Goal: Information Seeking & Learning: Learn about a topic

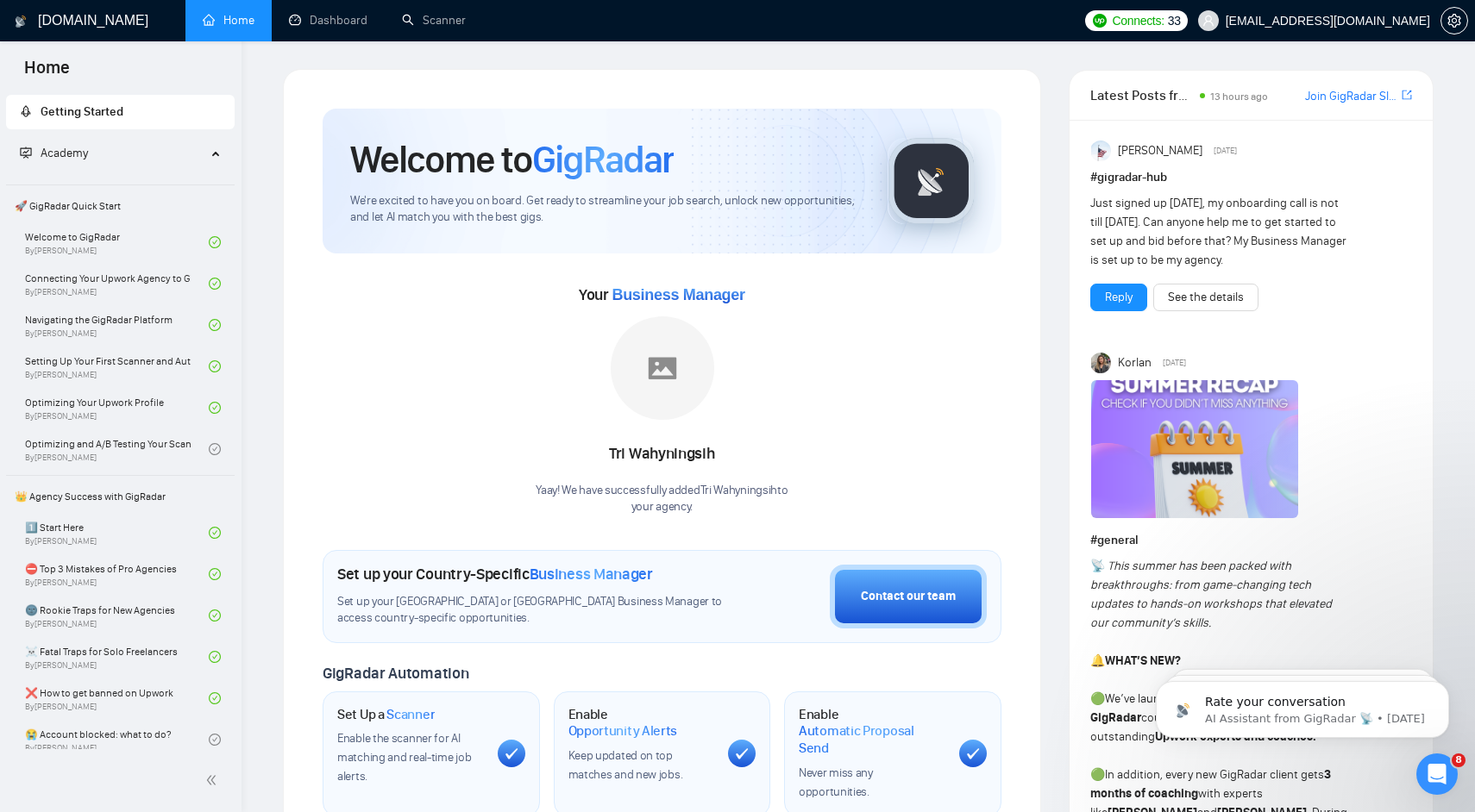
click at [434, 174] on h1 "Welcome to GigRadar" at bounding box center [511, 160] width 324 height 47
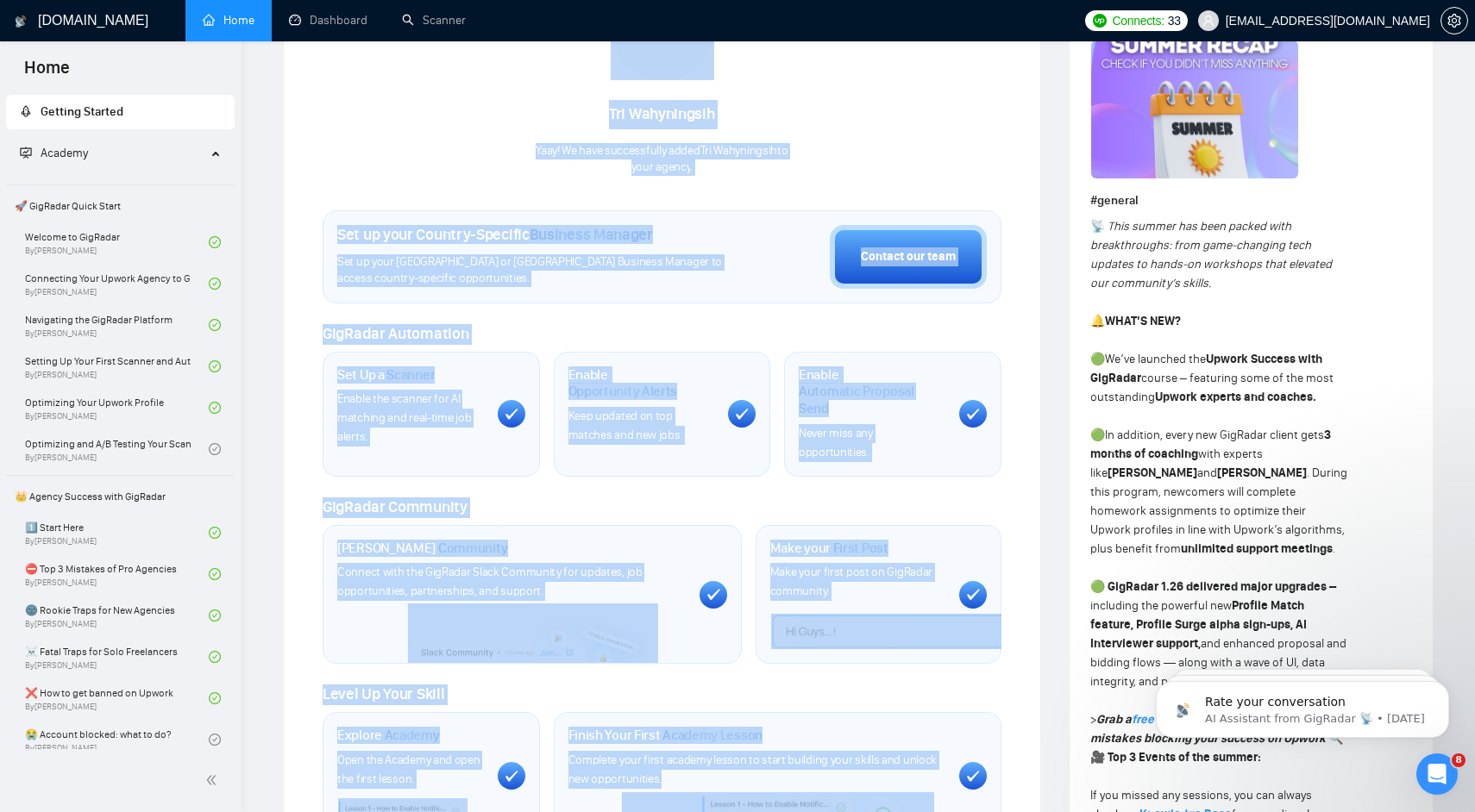
scroll to position [433, 0]
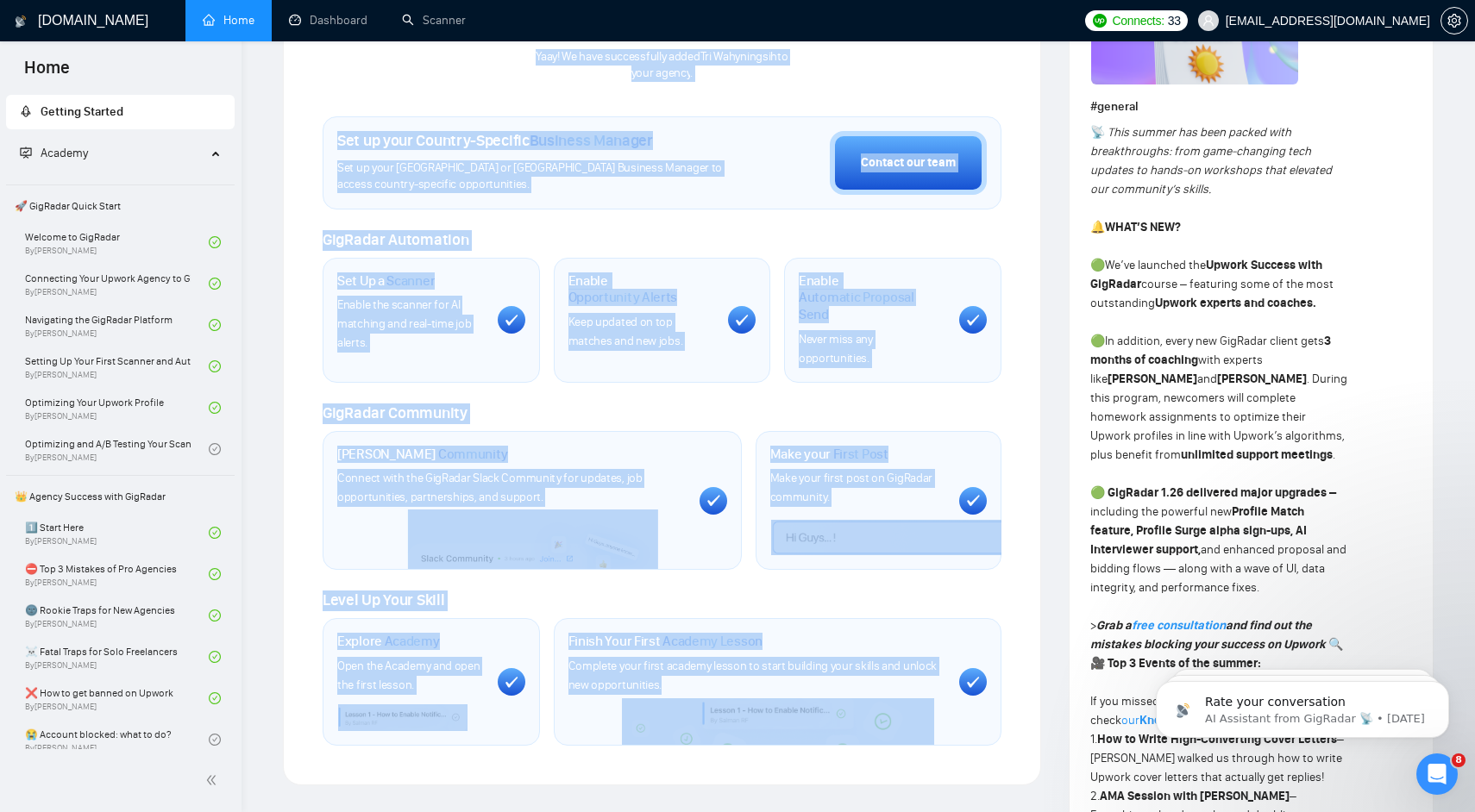
drag, startPoint x: 434, startPoint y: 174, endPoint x: 853, endPoint y: 816, distance: 766.6
click at [907, 590] on div "Level Up Your Skill" at bounding box center [662, 600] width 679 height 21
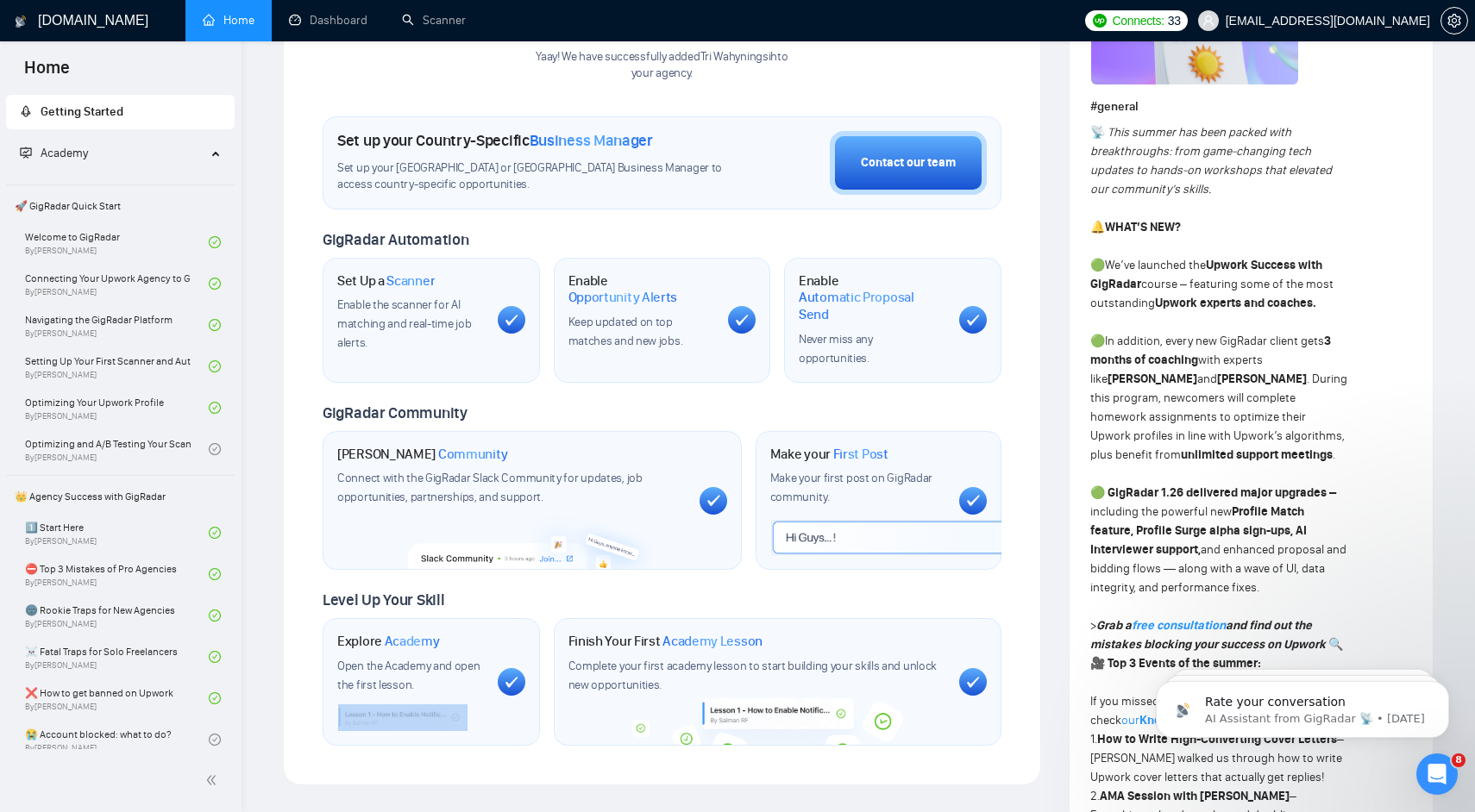
click at [907, 590] on div "Level Up Your Skill" at bounding box center [662, 600] width 679 height 21
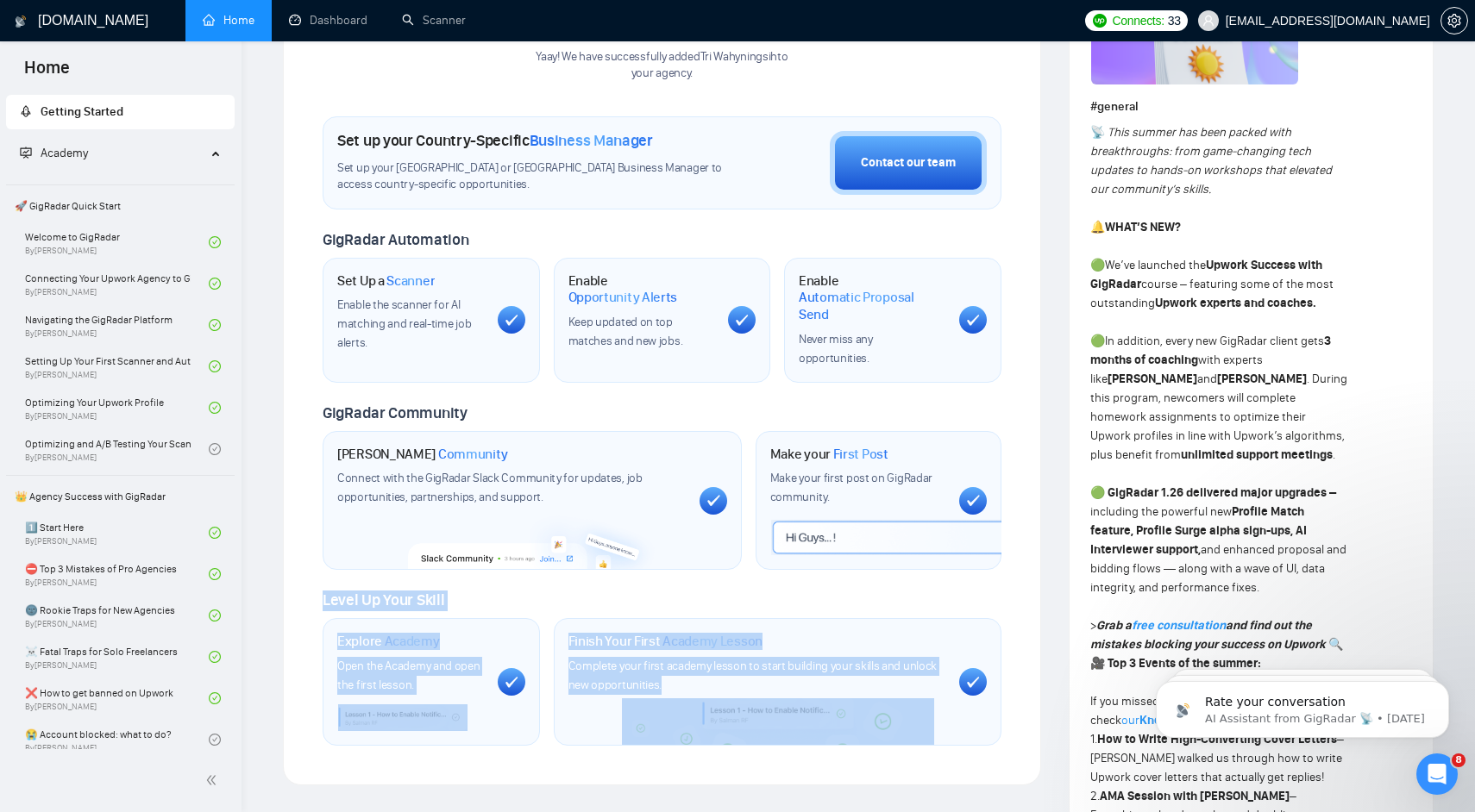
drag, startPoint x: 907, startPoint y: 588, endPoint x: 938, endPoint y: 794, distance: 208.3
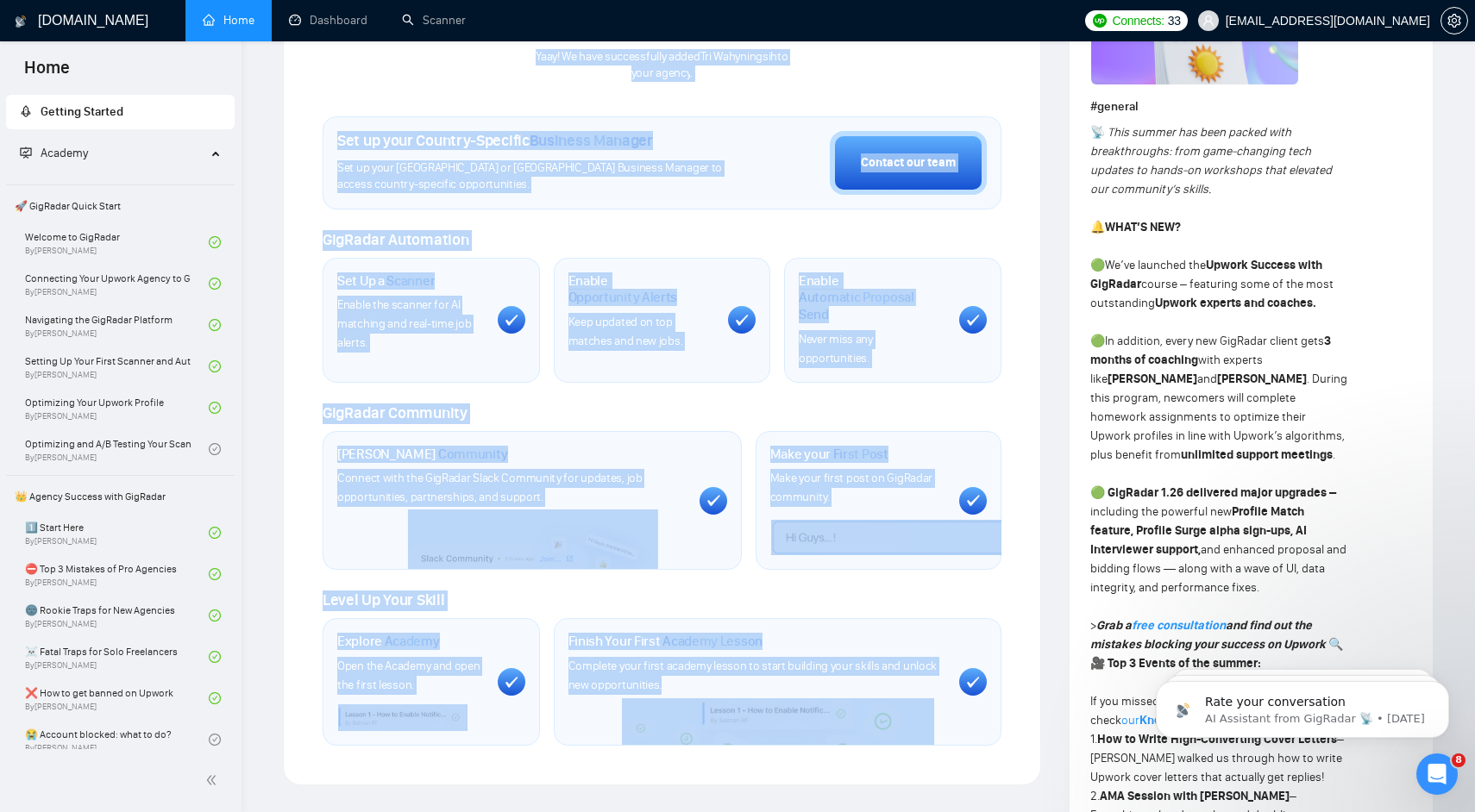
scroll to position [0, 0]
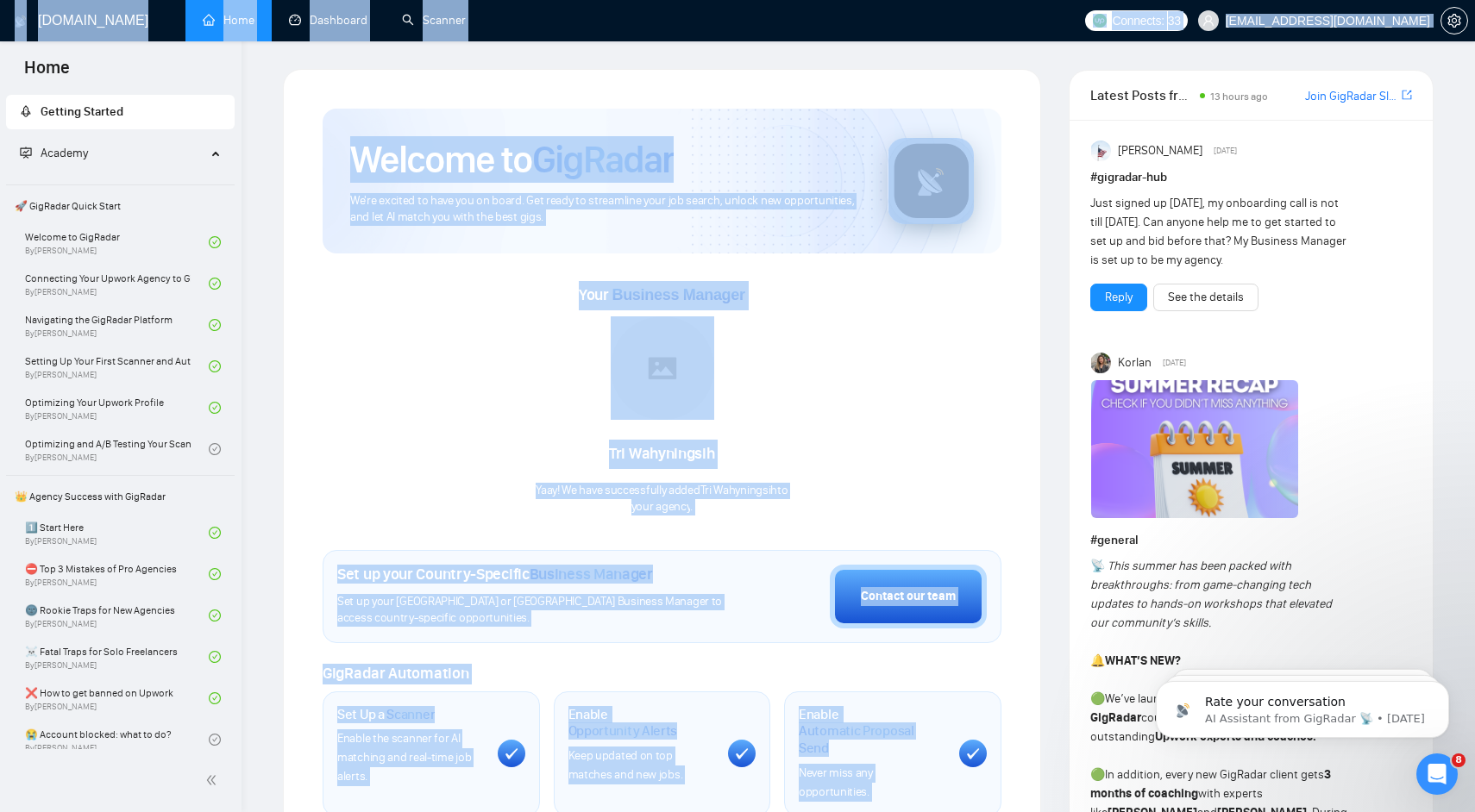
drag, startPoint x: 938, startPoint y: 794, endPoint x: 443, endPoint y: -105, distance: 1026.3
click at [443, 0] on html "Home Getting Started Academy 🚀 GigRadar Quick Start Welcome to GigRadar By [PER…" at bounding box center [738, 406] width 1475 height 812
click at [342, 120] on div "Welcome to GigRadar We're excited to have you on board. Get ready to streamline…" at bounding box center [662, 181] width 679 height 145
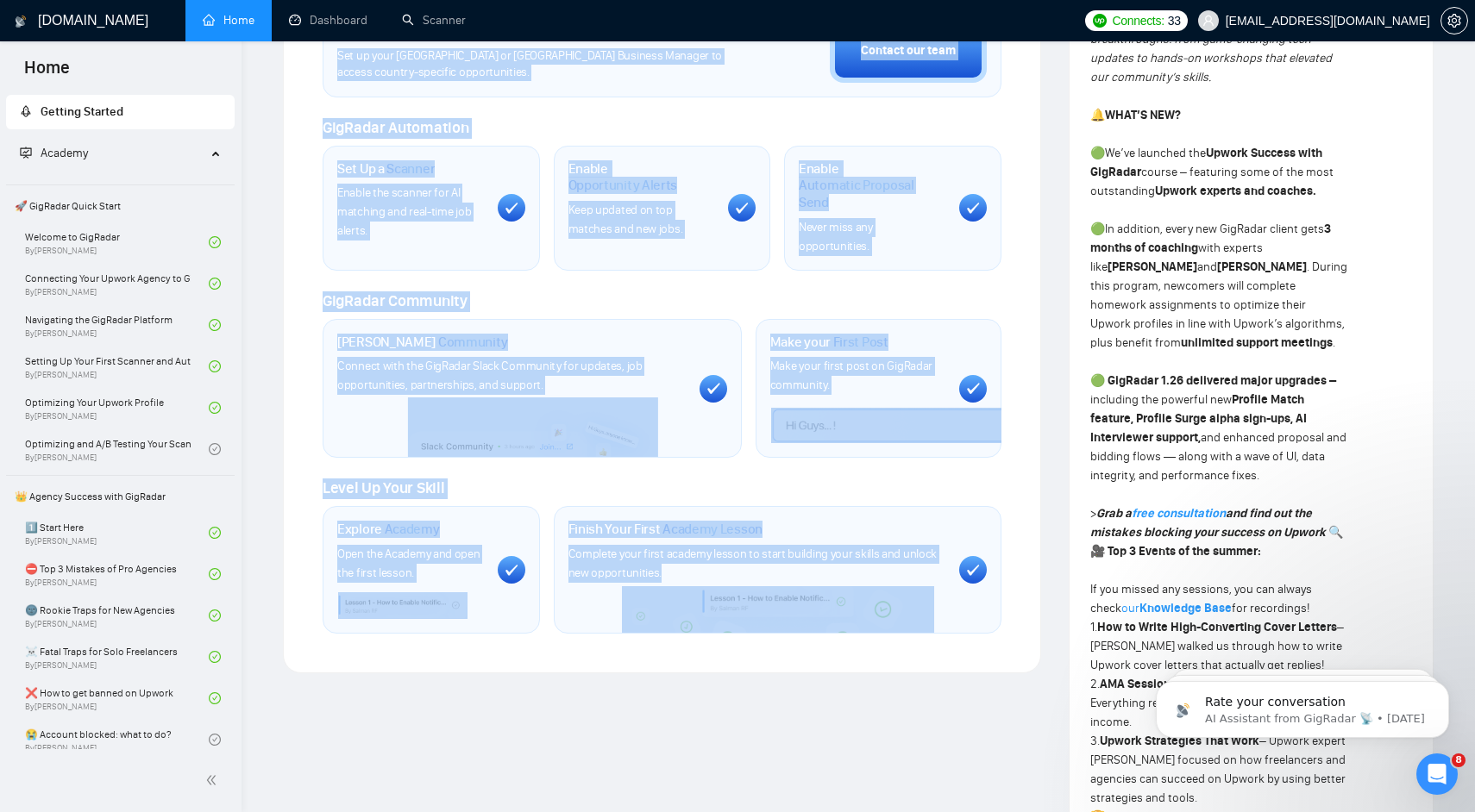
drag, startPoint x: 342, startPoint y: 120, endPoint x: 815, endPoint y: 816, distance: 841.5
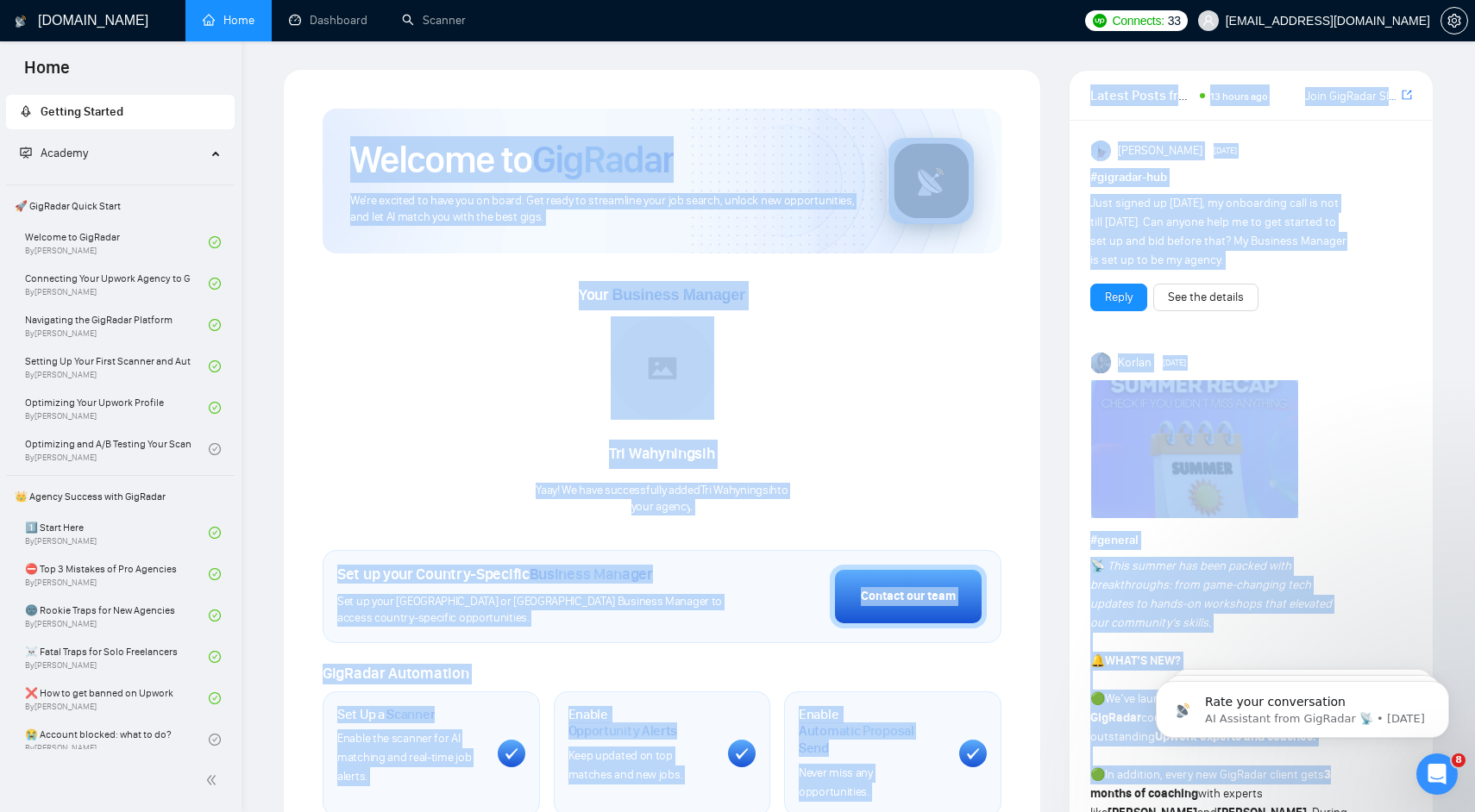
drag, startPoint x: 1058, startPoint y: 68, endPoint x: 194, endPoint y: 305, distance: 895.9
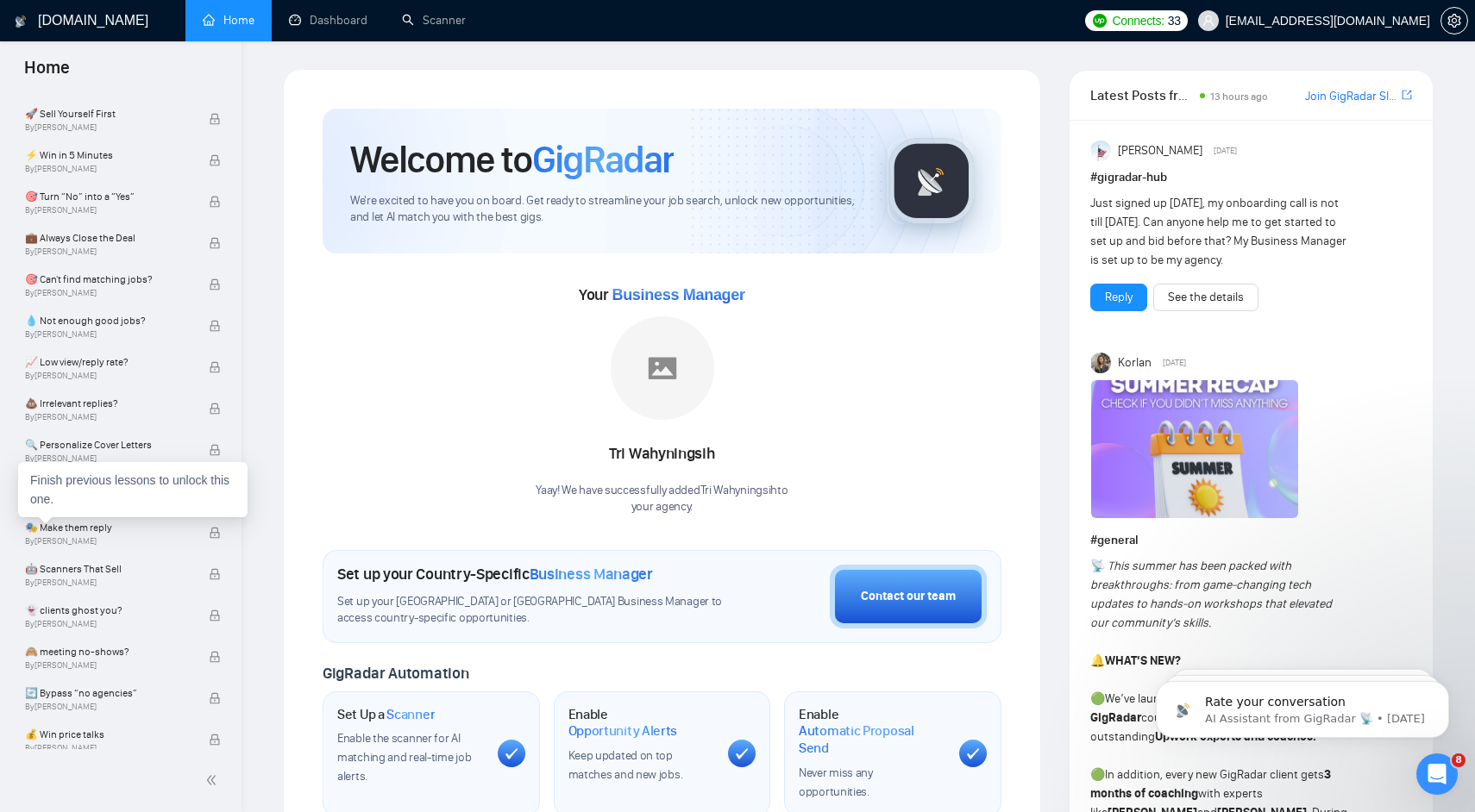
scroll to position [920, 0]
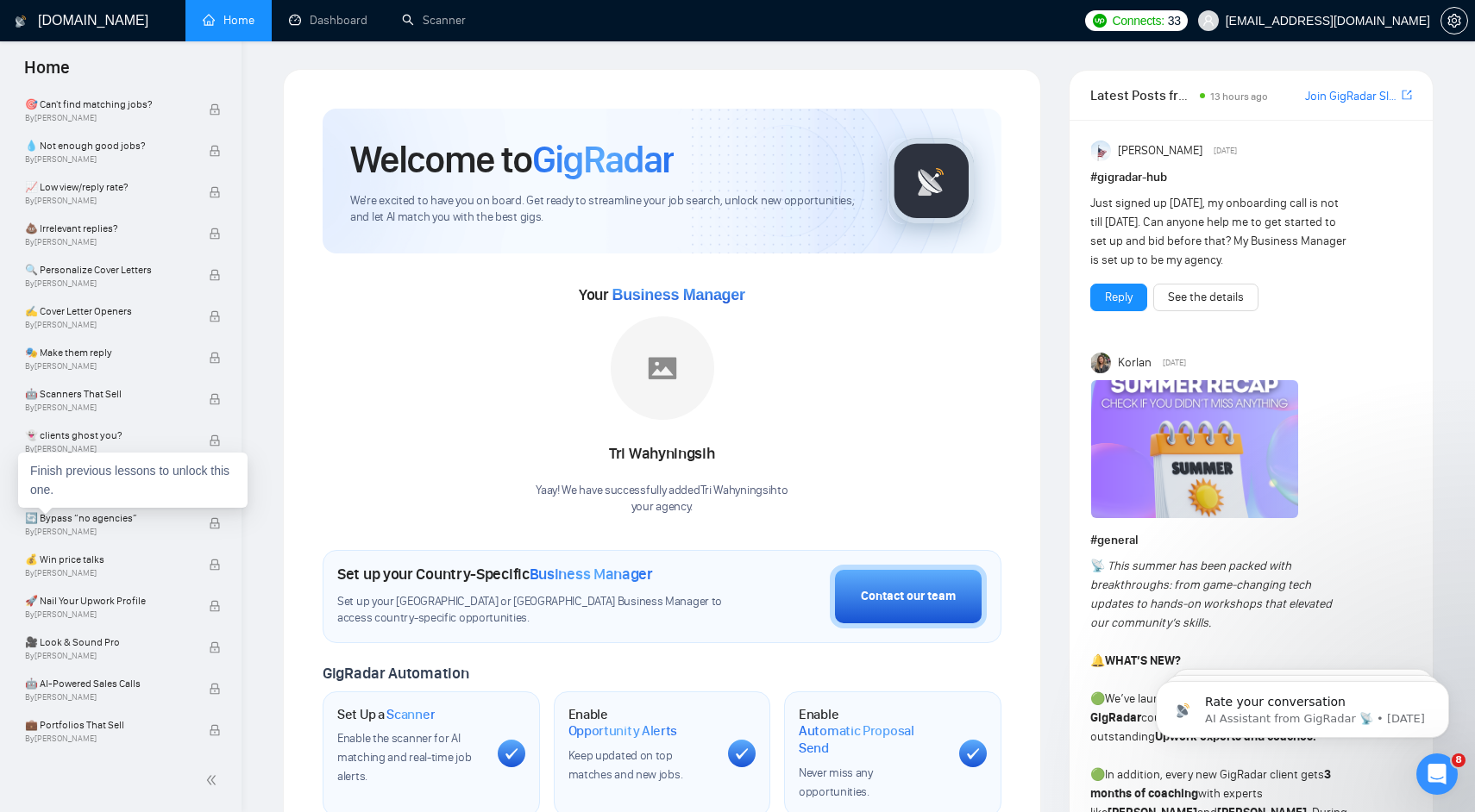
click at [160, 531] on span "By [PERSON_NAME]" at bounding box center [108, 531] width 166 height 10
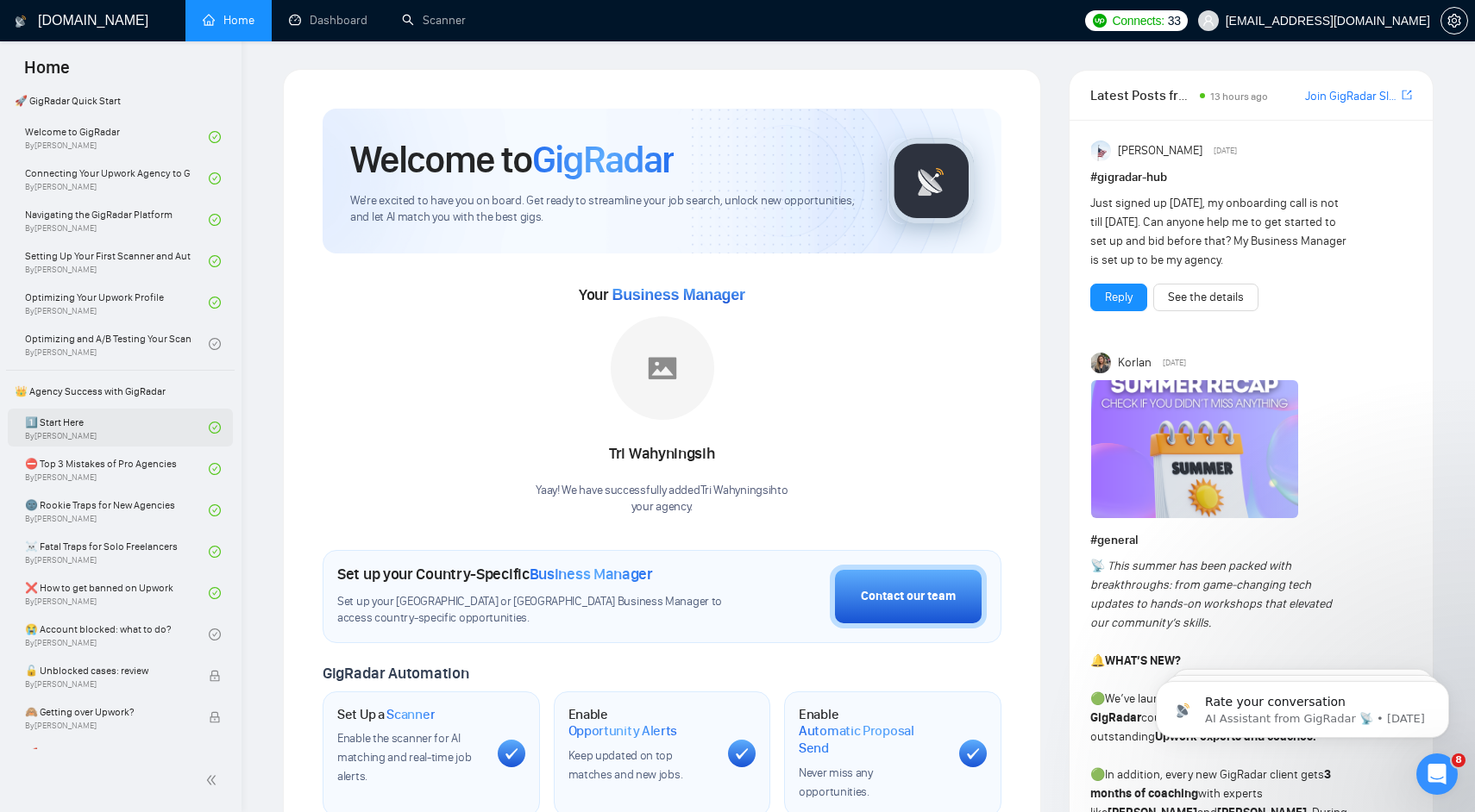
scroll to position [107, 0]
click at [463, 318] on div "Your Business Manager [PERSON_NAME] Yaay! We have successfully added Tri Wahyni…" at bounding box center [662, 398] width 679 height 234
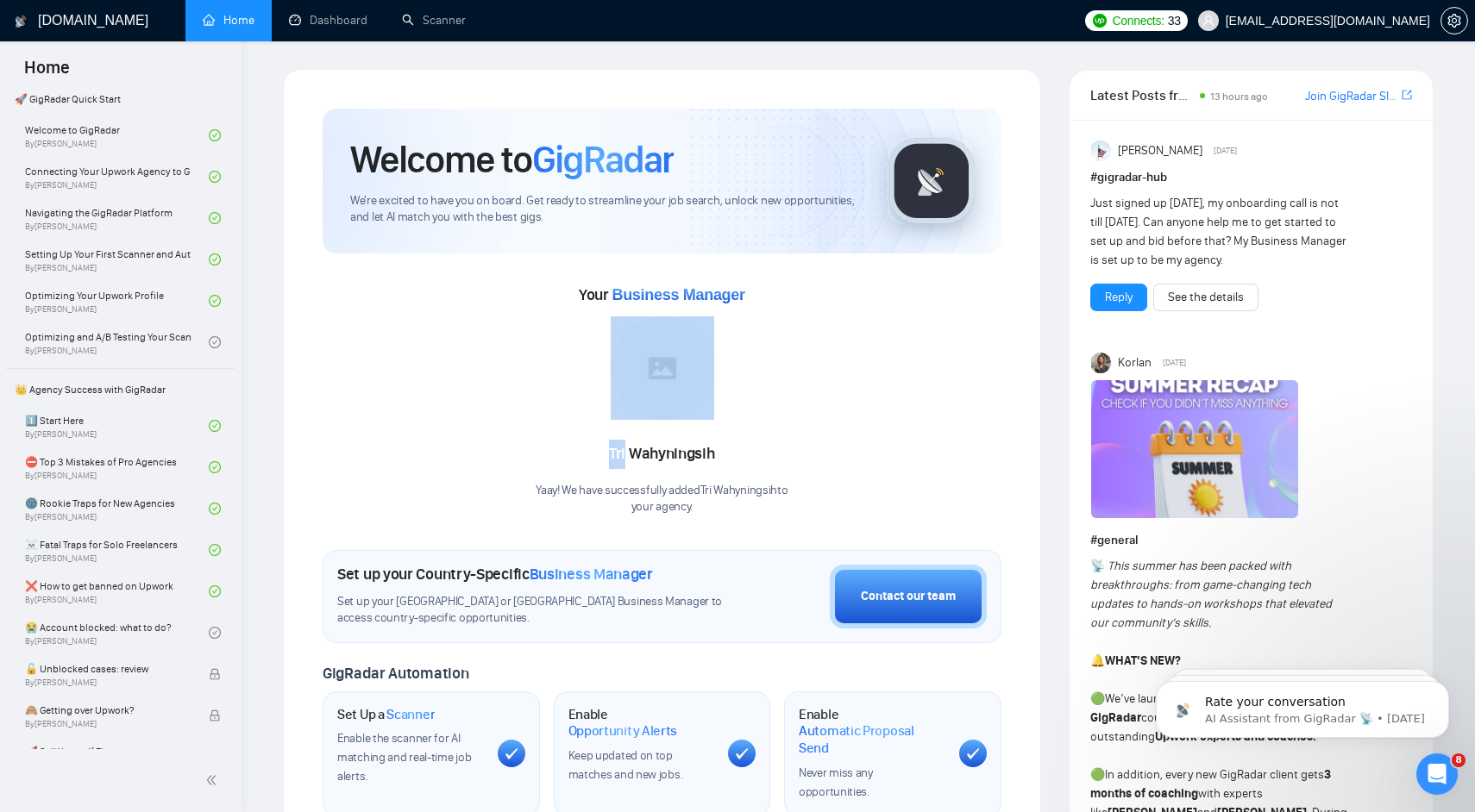
click at [463, 318] on div "Your Business Manager [PERSON_NAME] Yaay! We have successfully added Tri Wahyni…" at bounding box center [662, 398] width 679 height 234
drag, startPoint x: 463, startPoint y: 318, endPoint x: 554, endPoint y: 491, distance: 195.5
click at [554, 491] on div "Your Business Manager [PERSON_NAME] Yaay! We have successfully added Tri Wahyni…" at bounding box center [662, 398] width 679 height 234
click at [614, 508] on p "your agency ." at bounding box center [661, 507] width 252 height 16
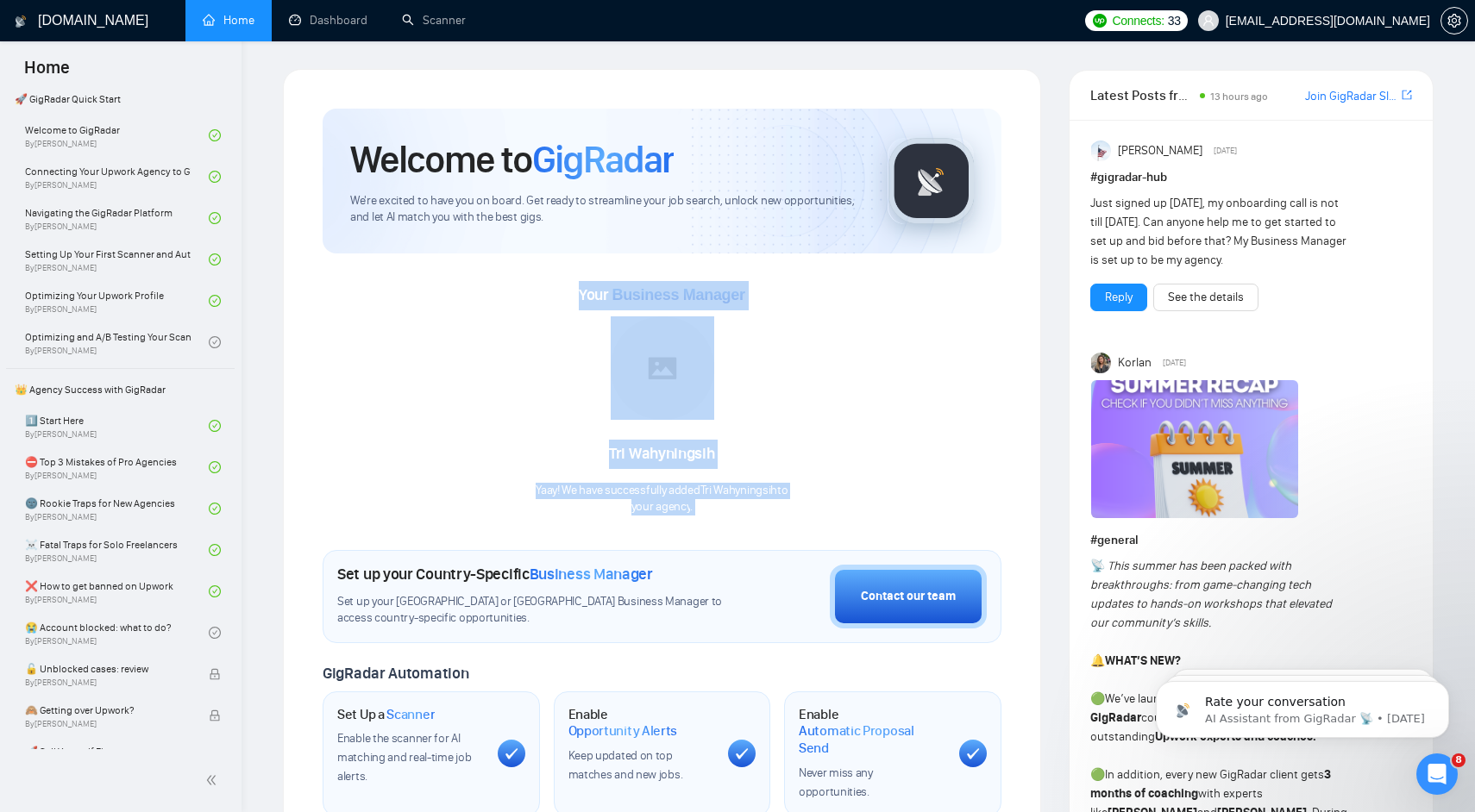
drag, startPoint x: 614, startPoint y: 508, endPoint x: 555, endPoint y: 292, distance: 223.9
click at [555, 292] on div "Your Business Manager [PERSON_NAME] Yaay! We have successfully added Tri Wahyni…" at bounding box center [662, 398] width 679 height 234
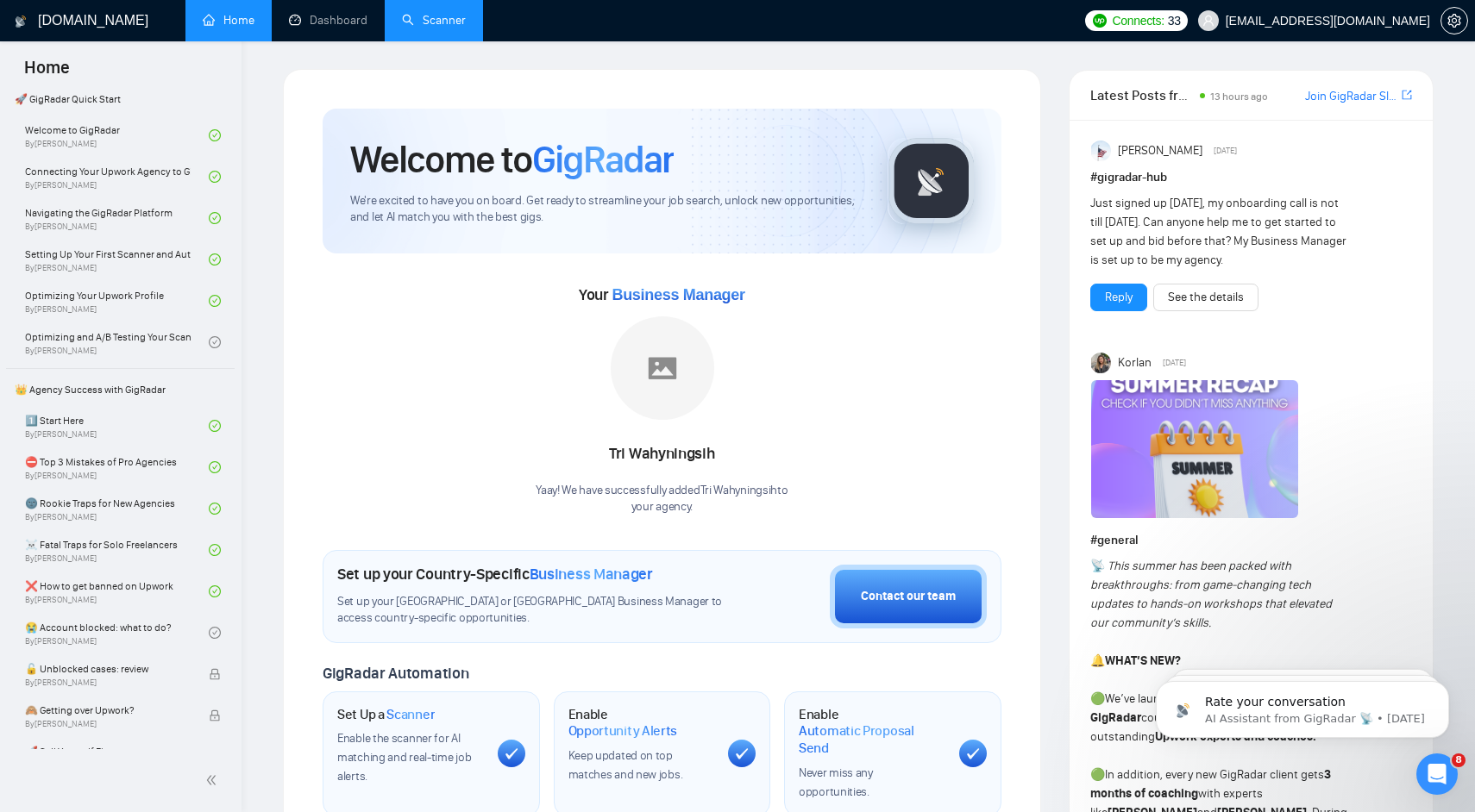
click at [426, 13] on link "Scanner" at bounding box center [434, 20] width 64 height 14
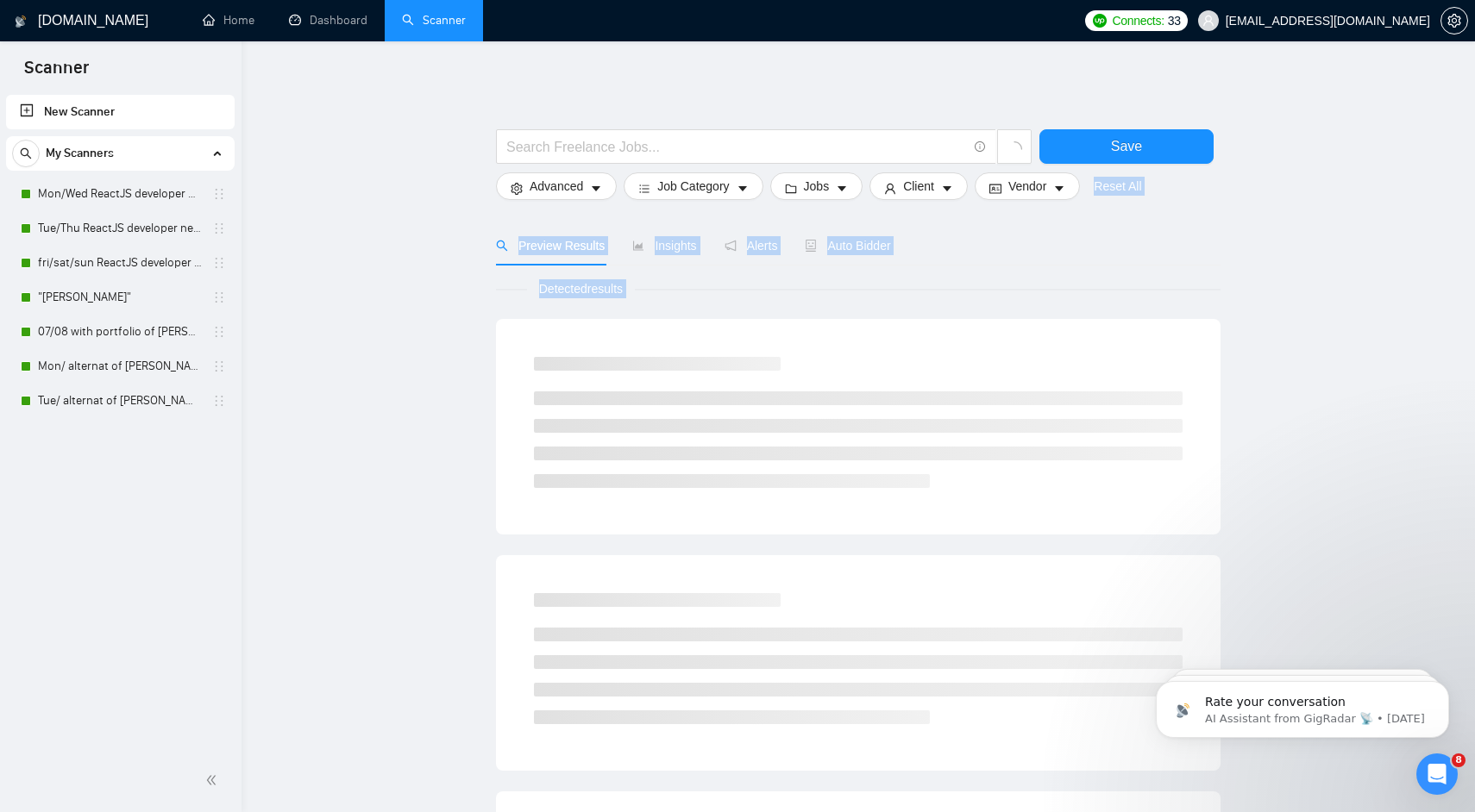
drag, startPoint x: 439, startPoint y: 145, endPoint x: 457, endPoint y: 356, distance: 211.8
click at [457, 356] on main "Save Advanced Job Category Jobs Client Vendor Reset All Preview Results Insight…" at bounding box center [857, 774] width 1178 height 1410
click at [457, 357] on main "Save Advanced Job Category Jobs Client Vendor Reset All Preview Results Insight…" at bounding box center [857, 774] width 1178 height 1410
click at [815, 240] on icon "robot" at bounding box center [810, 245] width 12 height 12
click at [171, 196] on link "Mon/Wed ReactJS developer new_setup" at bounding box center [120, 194] width 164 height 34
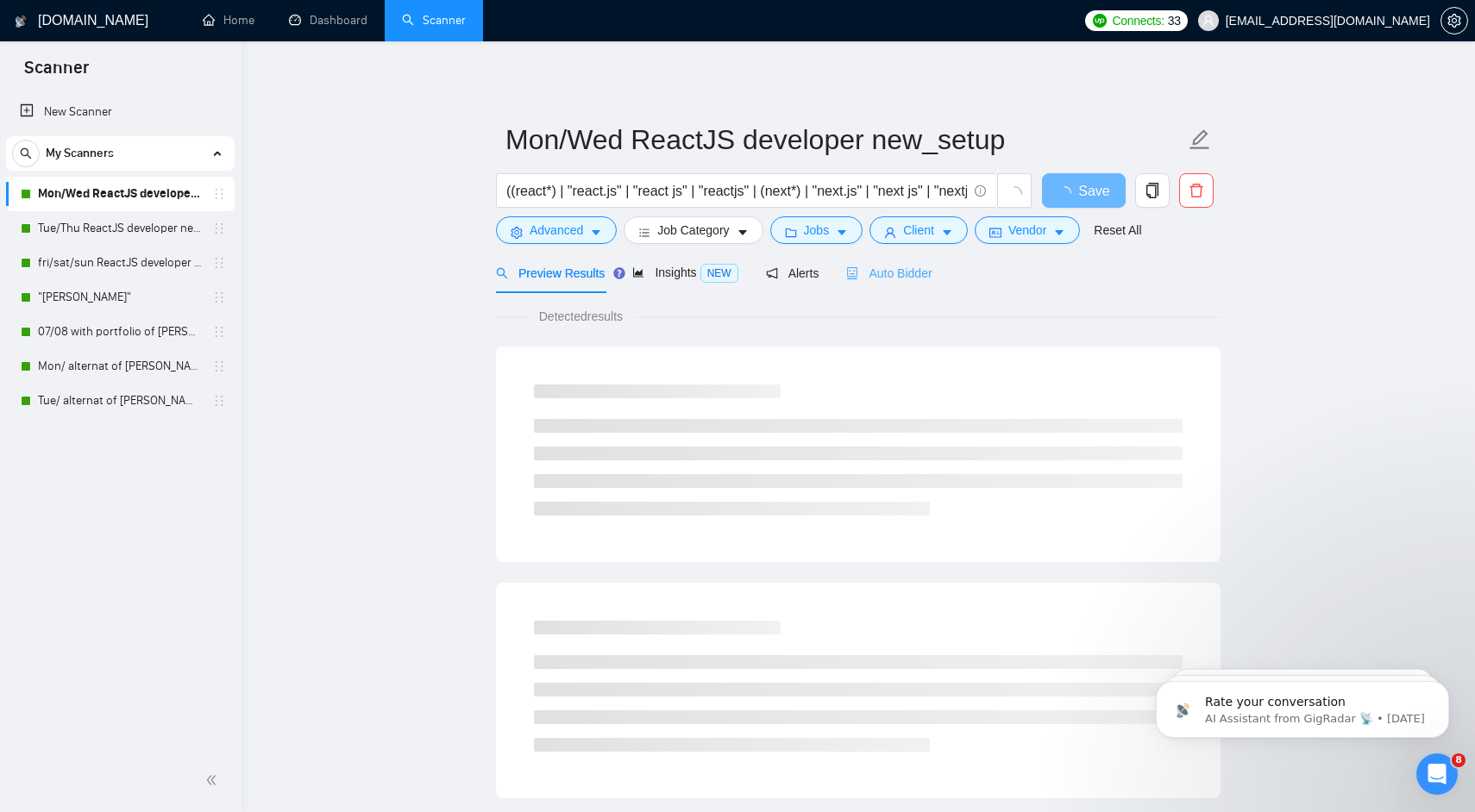
click at [885, 261] on div "Auto Bidder" at bounding box center [888, 272] width 86 height 41
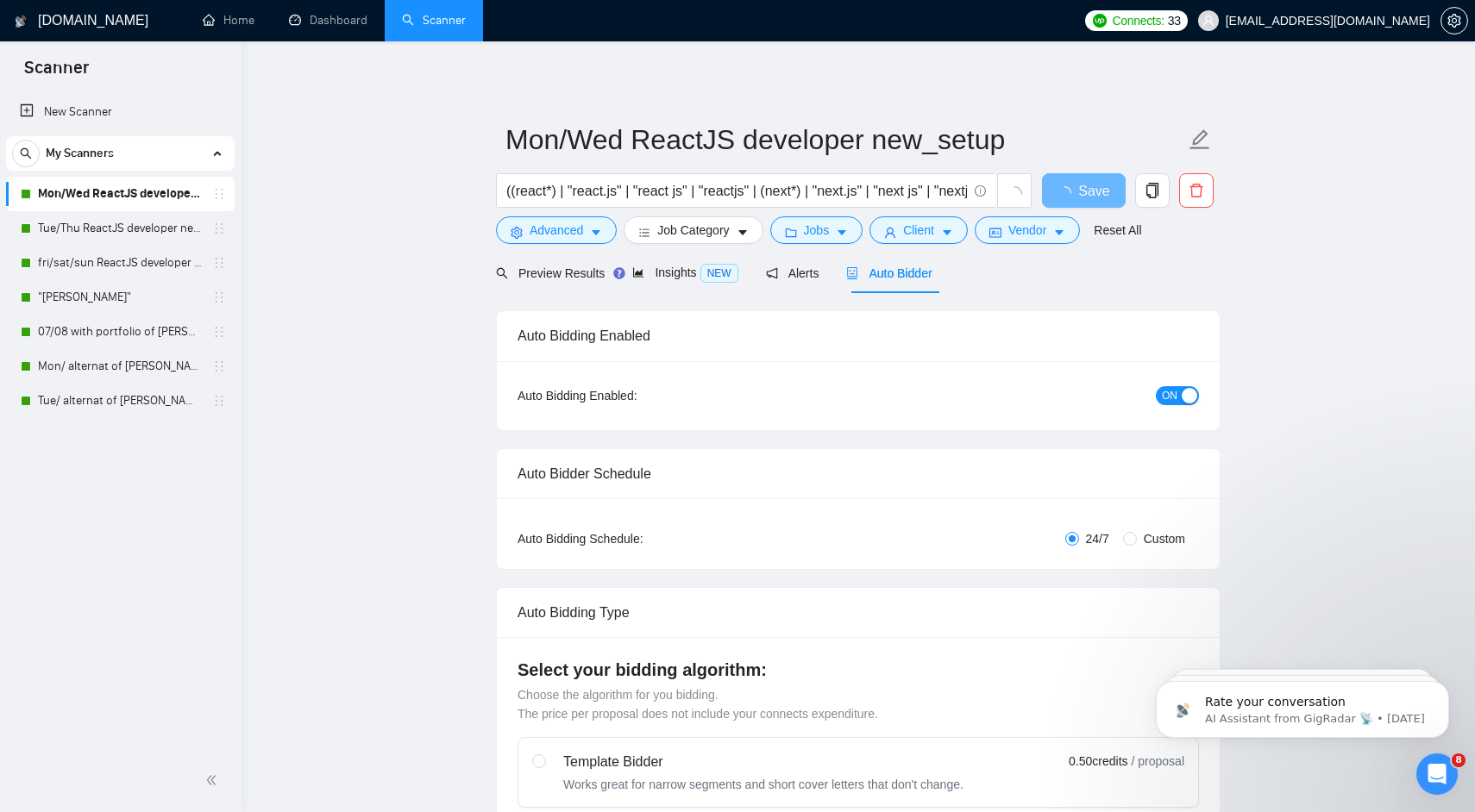
radio input "false"
radio input "true"
checkbox input "true"
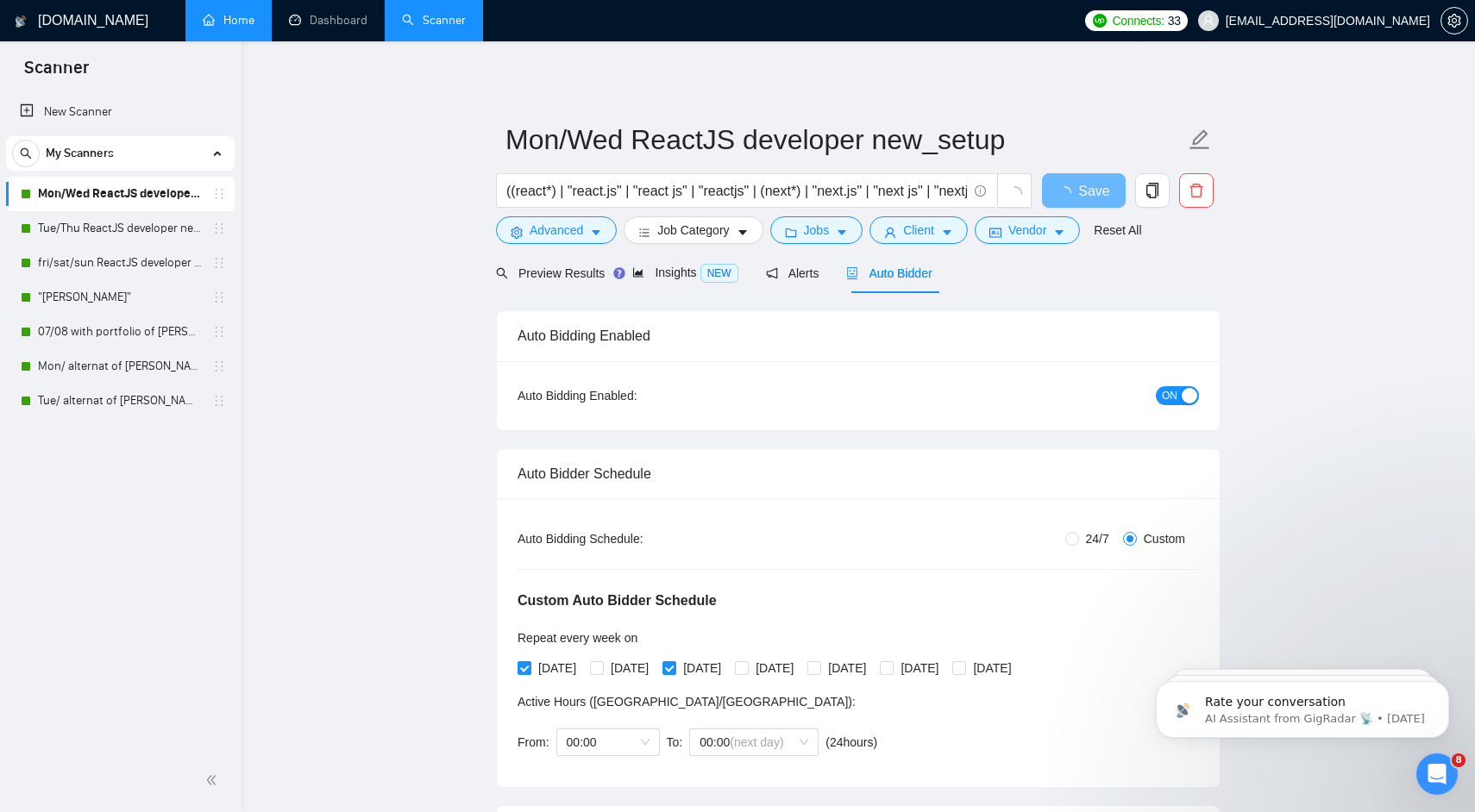
click at [234, 23] on link "Home" at bounding box center [228, 20] width 51 height 14
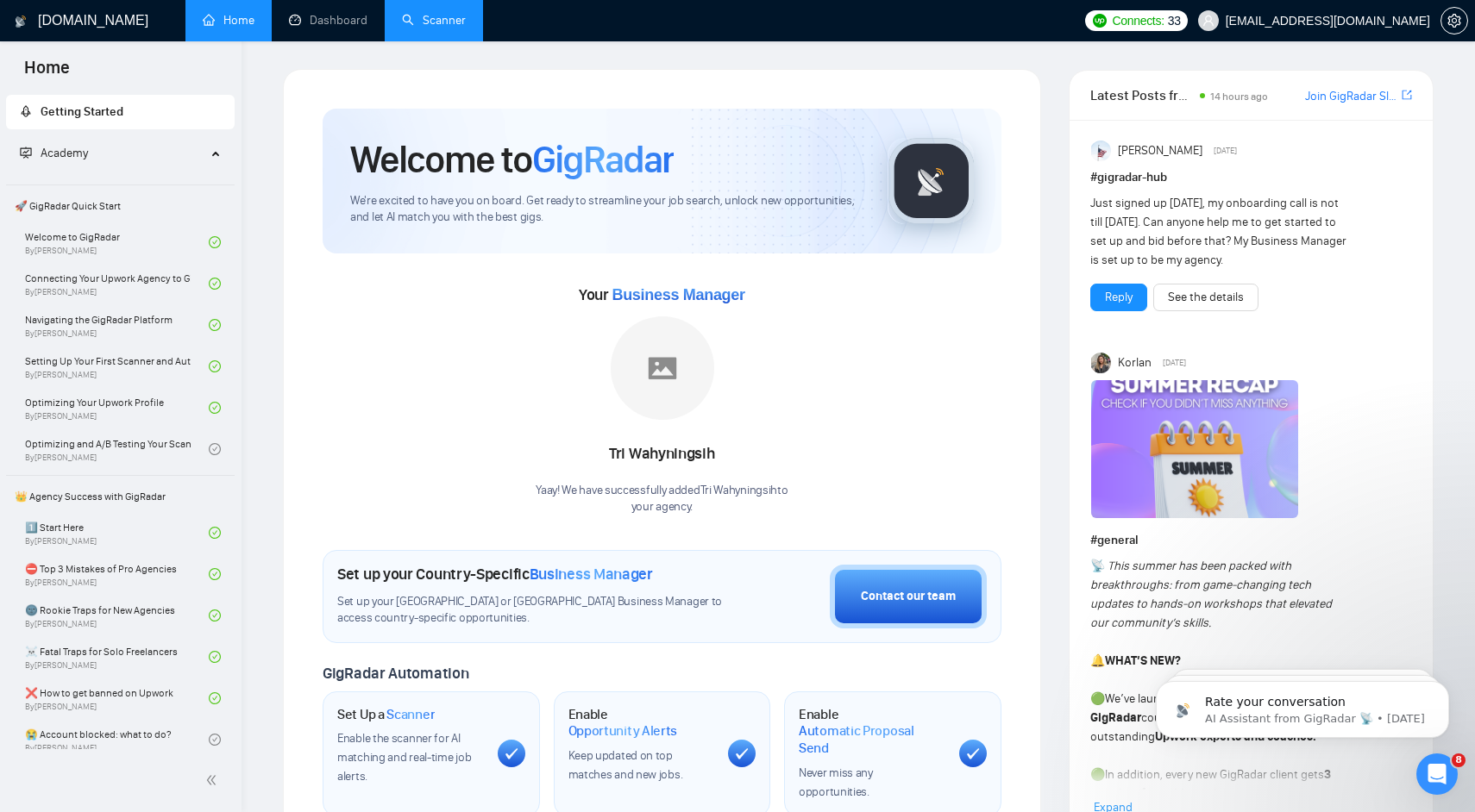
click at [108, 155] on span "Academy" at bounding box center [113, 153] width 187 height 34
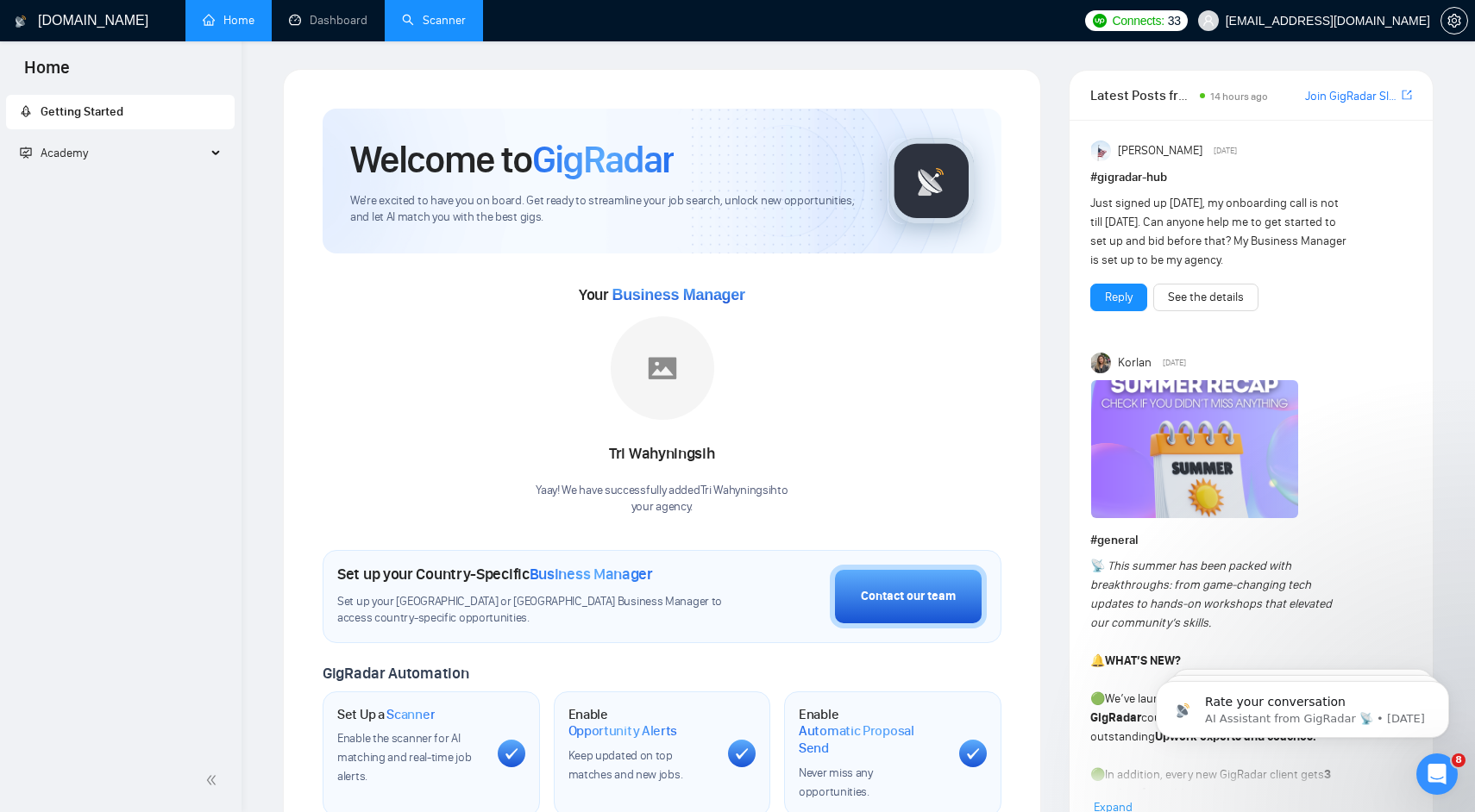
click at [108, 155] on span "Academy" at bounding box center [113, 153] width 187 height 34
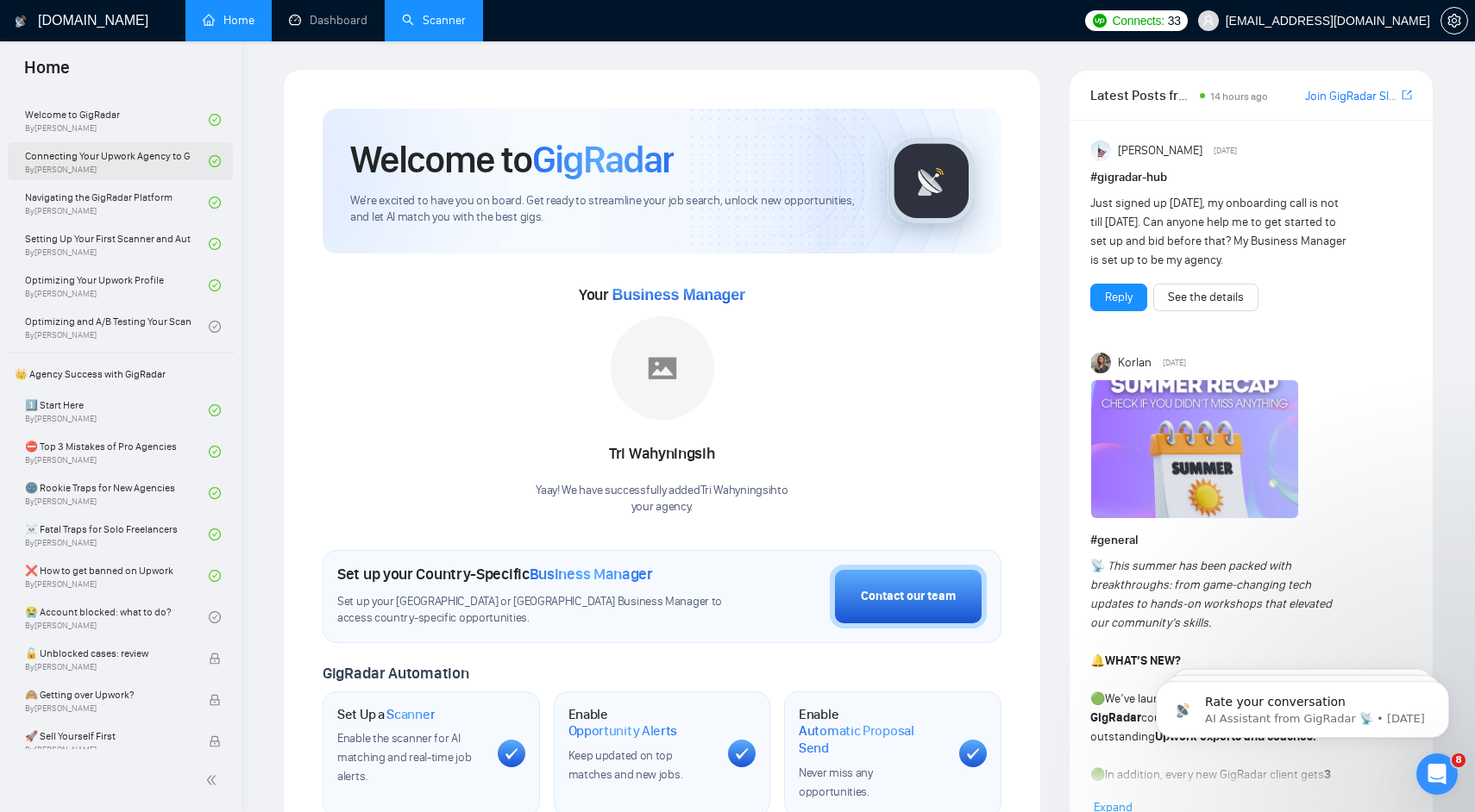
scroll to position [151, 0]
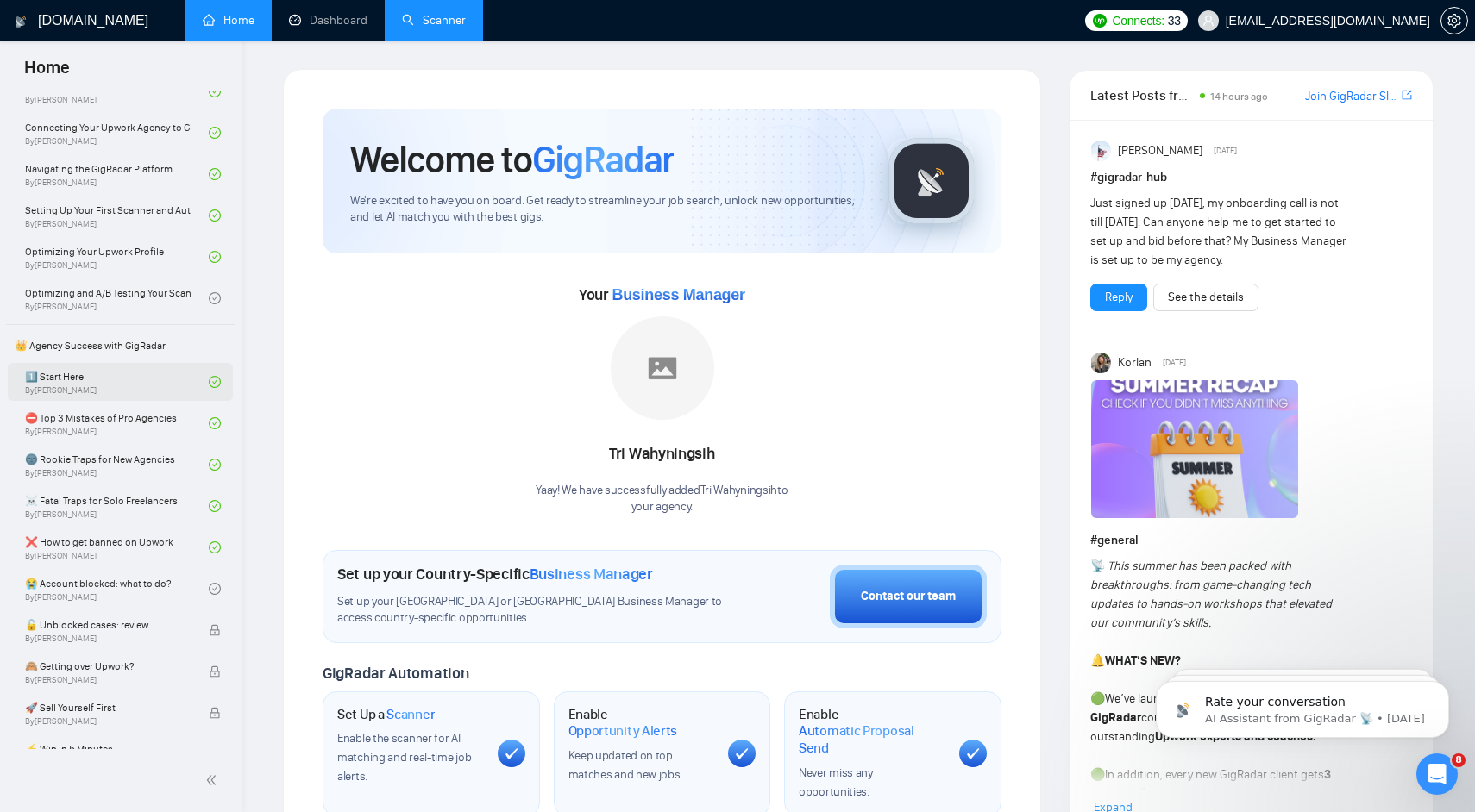
click at [69, 384] on link "1️⃣ Start Here By [PERSON_NAME]" at bounding box center [117, 382] width 184 height 38
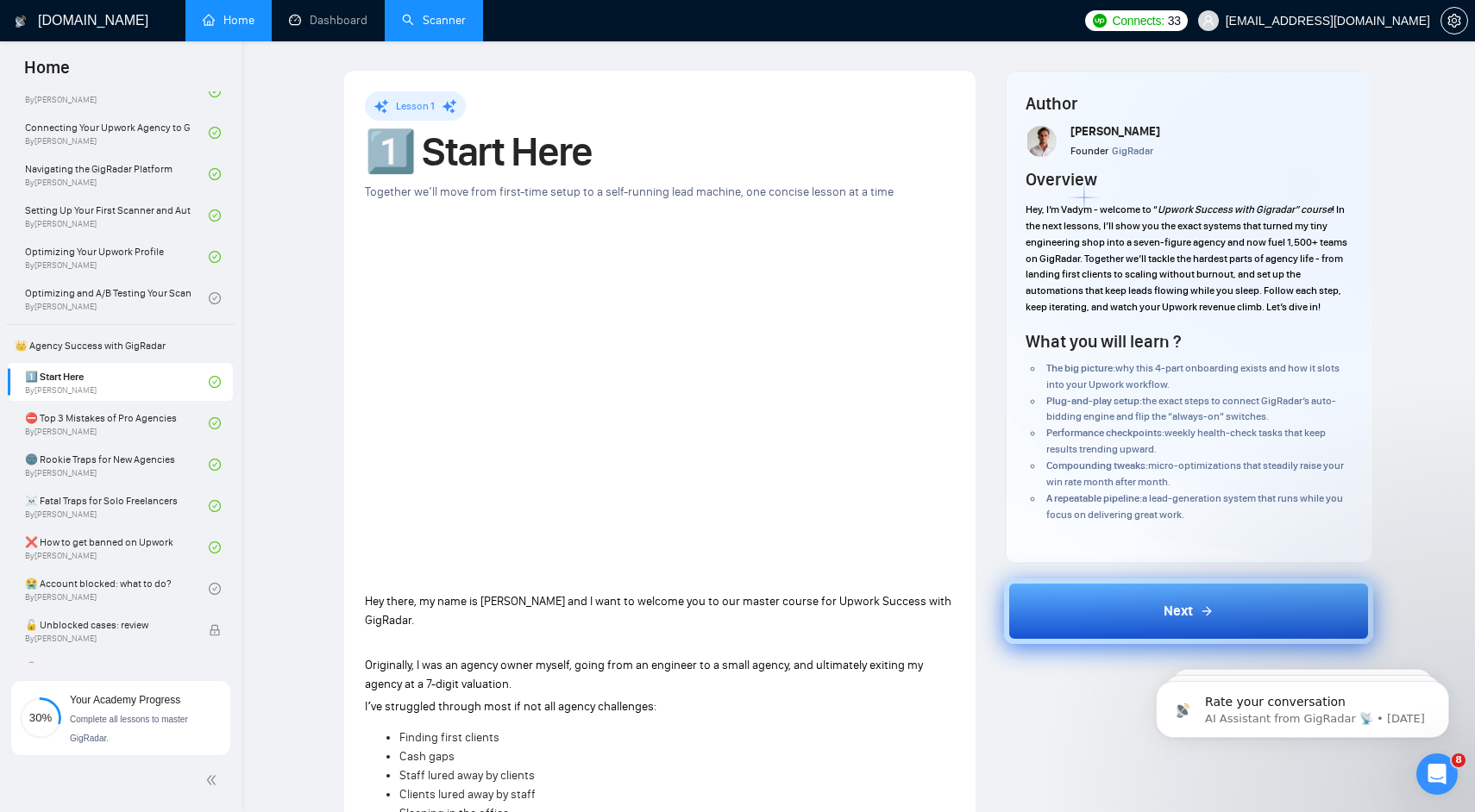
click at [1250, 602] on button "Next" at bounding box center [1187, 611] width 369 height 66
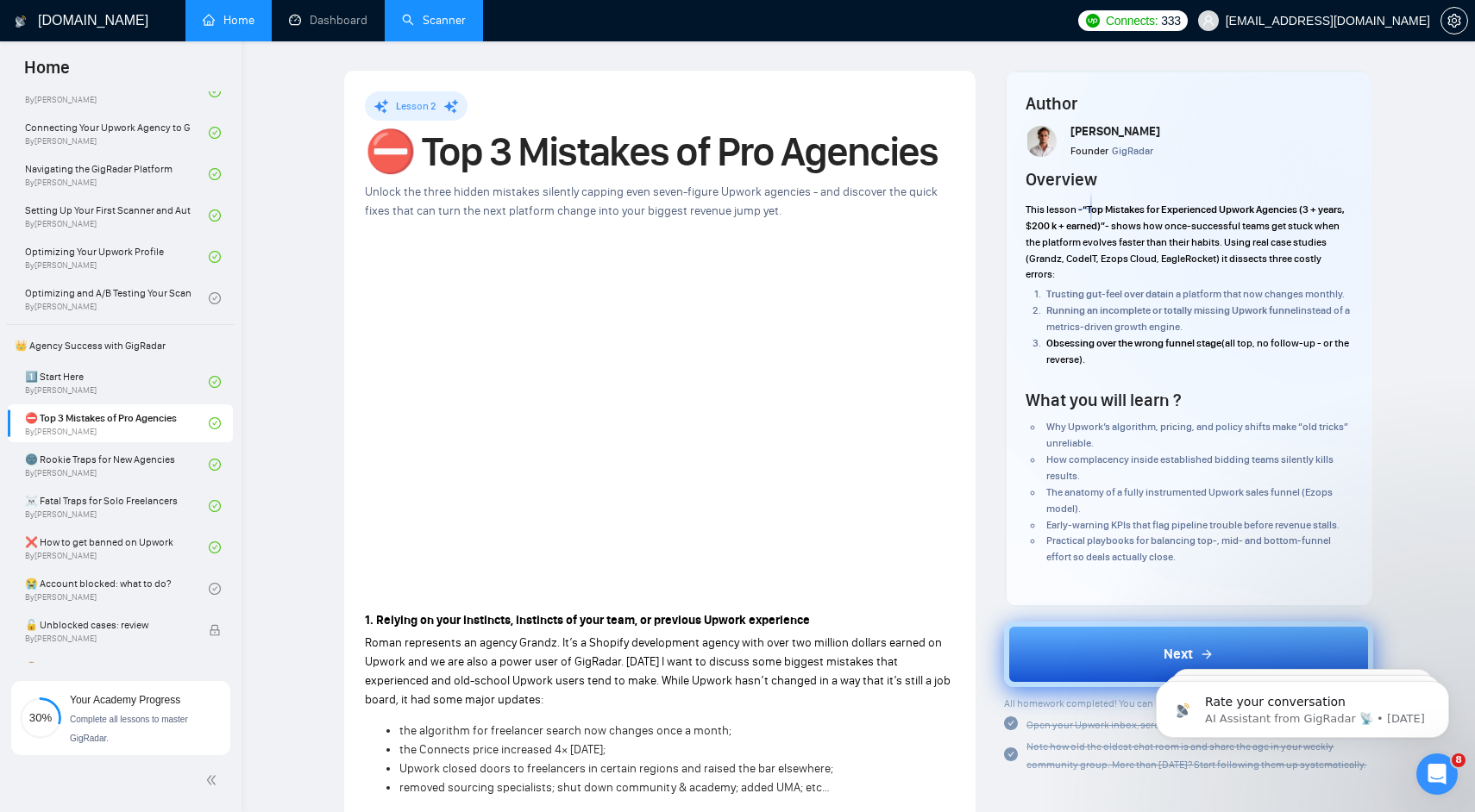
click at [1078, 671] on button "Next" at bounding box center [1187, 654] width 369 height 66
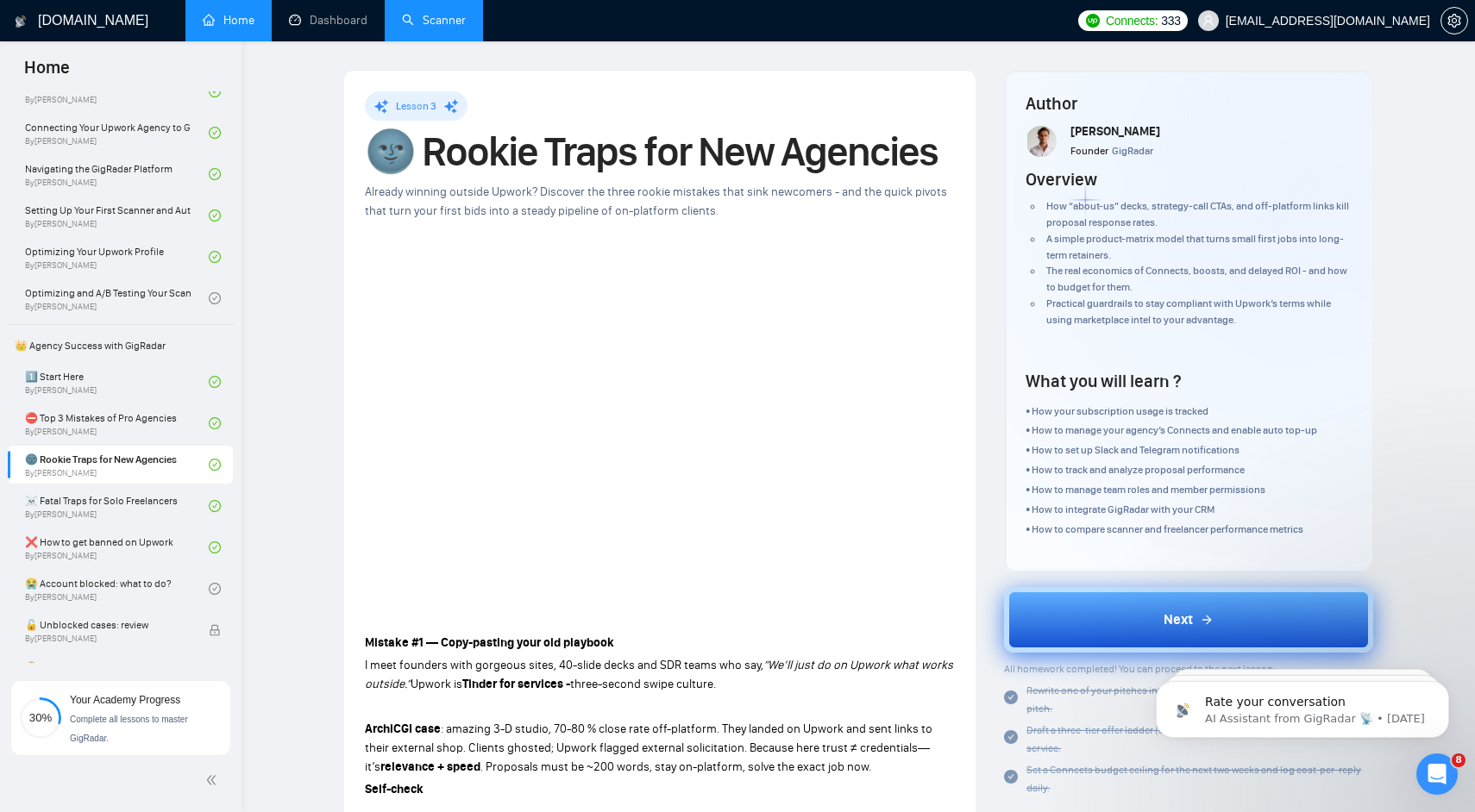
click at [1067, 619] on button "Next" at bounding box center [1187, 619] width 369 height 66
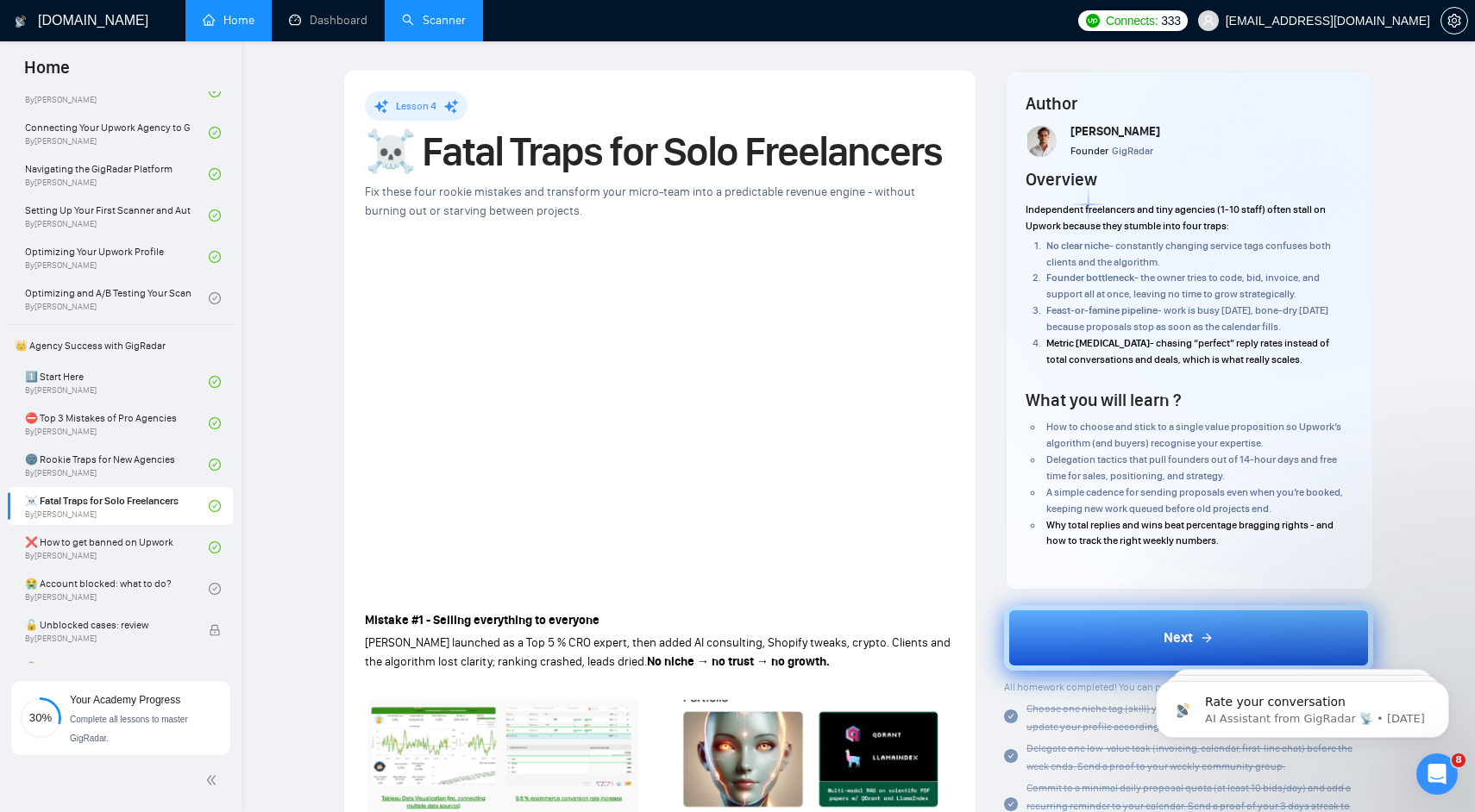
click at [1049, 643] on button "Next" at bounding box center [1187, 638] width 369 height 66
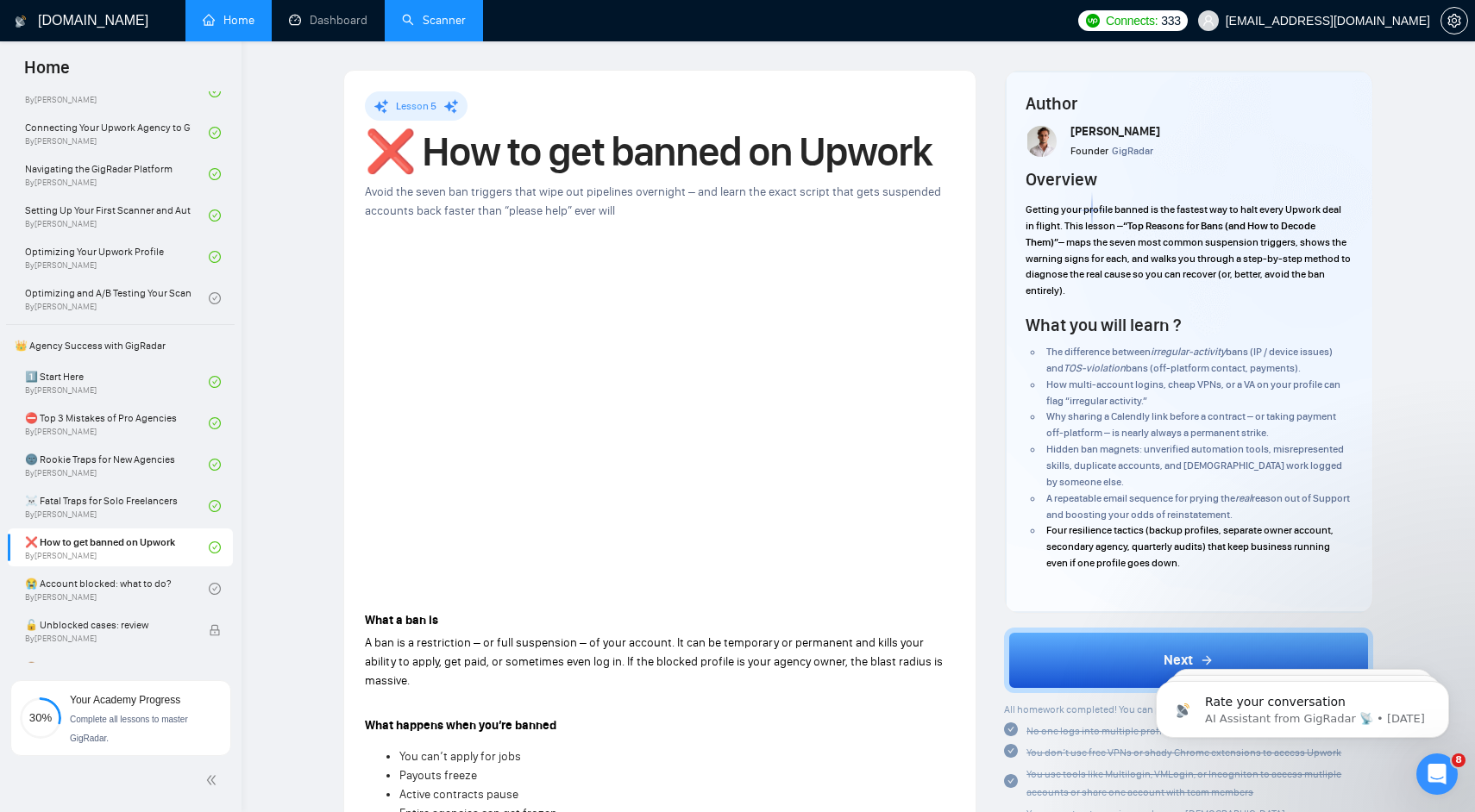
click at [1137, 662] on body "Rate your conversation AI Assistant from GigRadar 📡 • [DATE] Earn Free GigRadar…" at bounding box center [1302, 705] width 331 height 107
click at [1100, 653] on button "Next" at bounding box center [1187, 660] width 369 height 66
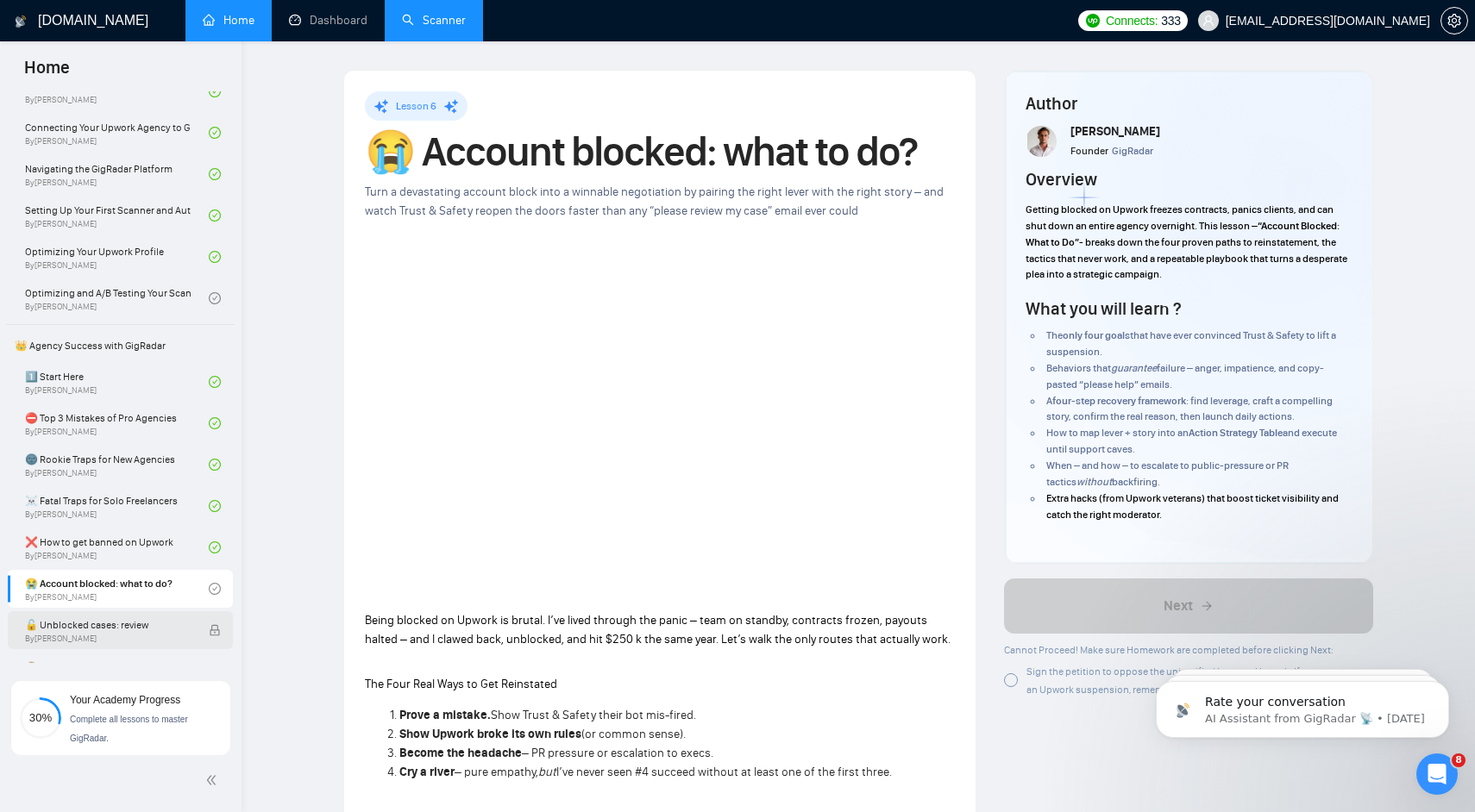
click at [161, 634] on span "By [PERSON_NAME]" at bounding box center [108, 638] width 166 height 10
click at [1010, 687] on div at bounding box center [1010, 680] width 14 height 14
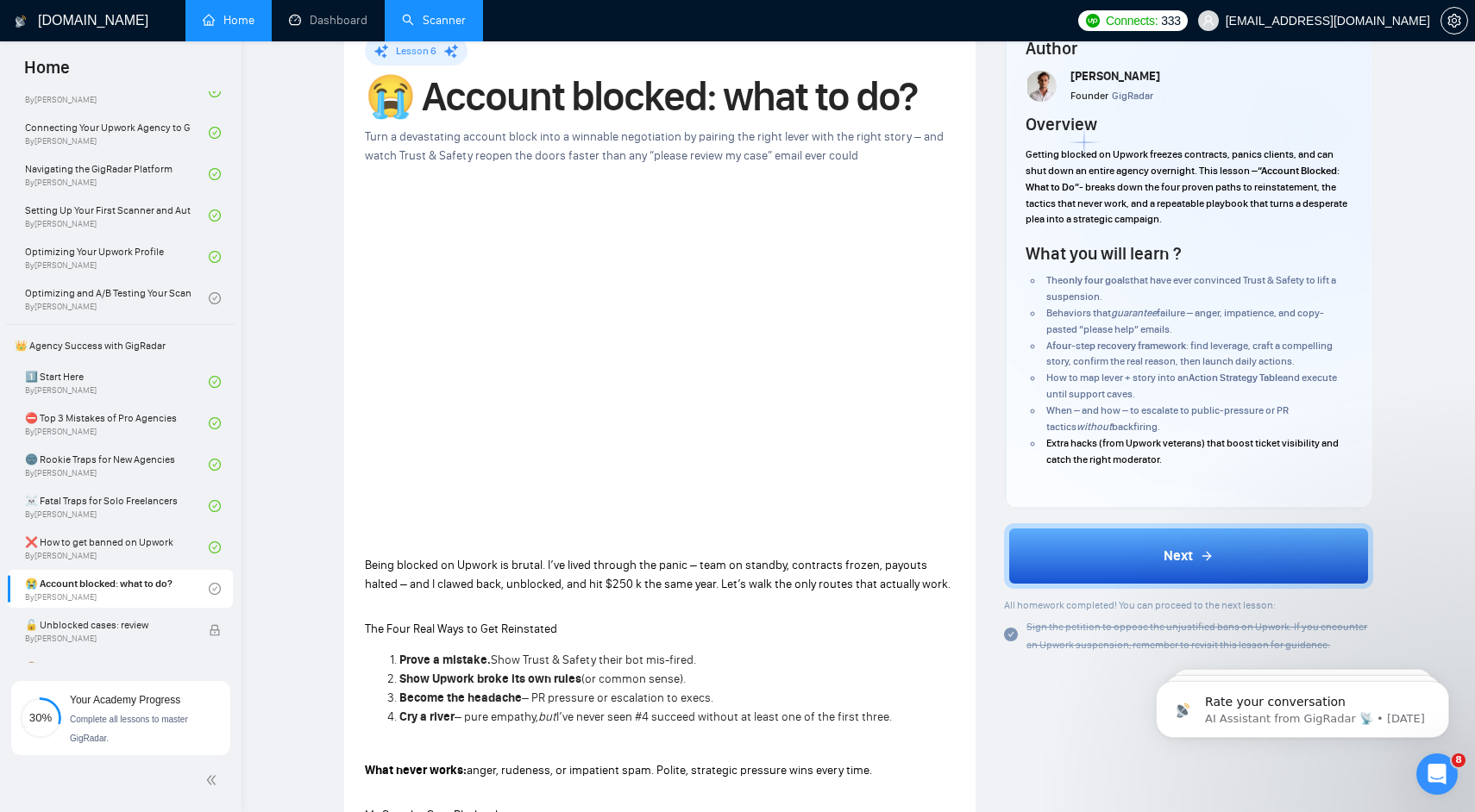
scroll to position [53, 0]
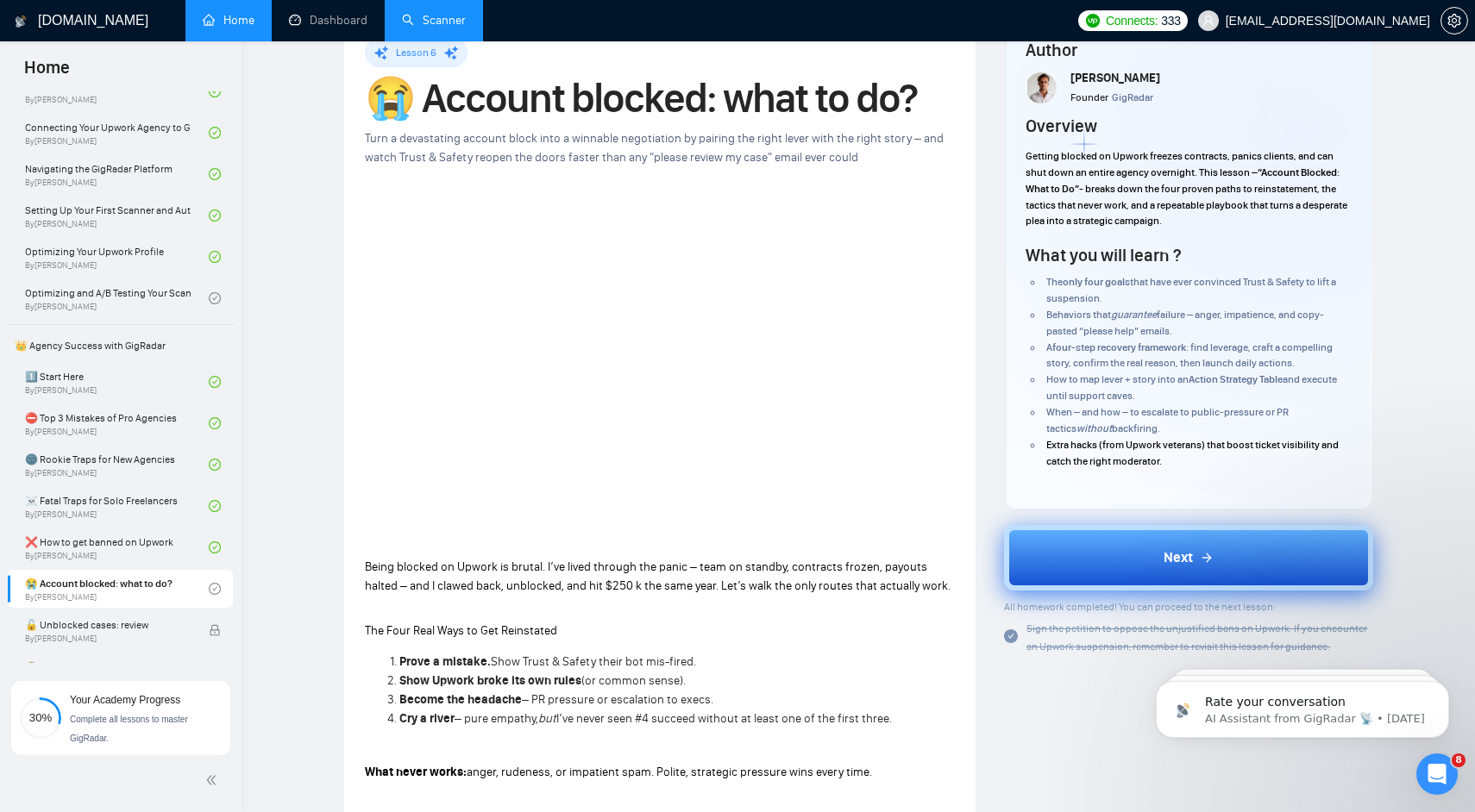
click at [1081, 543] on button "Next" at bounding box center [1187, 558] width 369 height 66
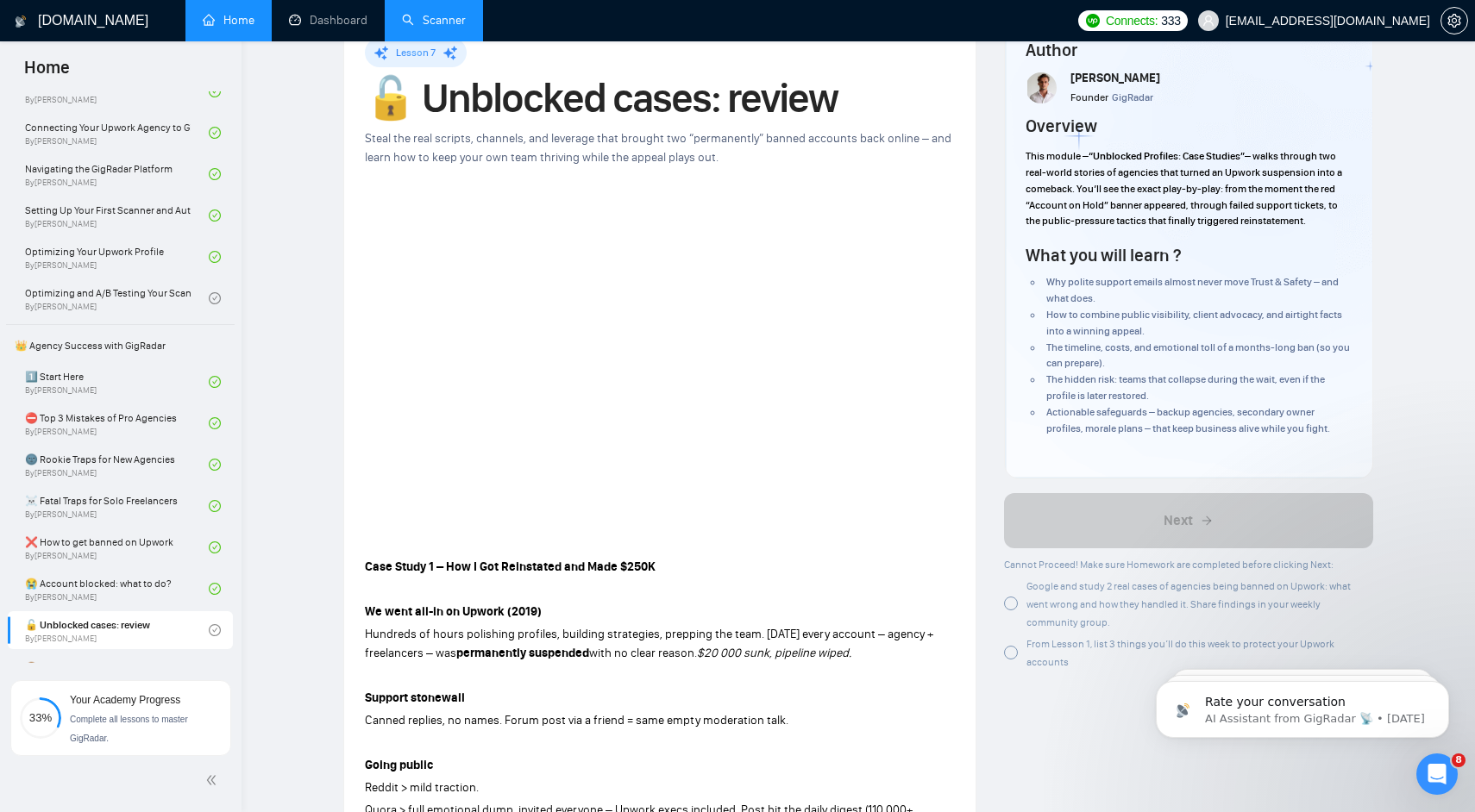
click at [1012, 601] on div at bounding box center [1010, 603] width 14 height 14
click at [1012, 653] on div at bounding box center [1010, 652] width 14 height 14
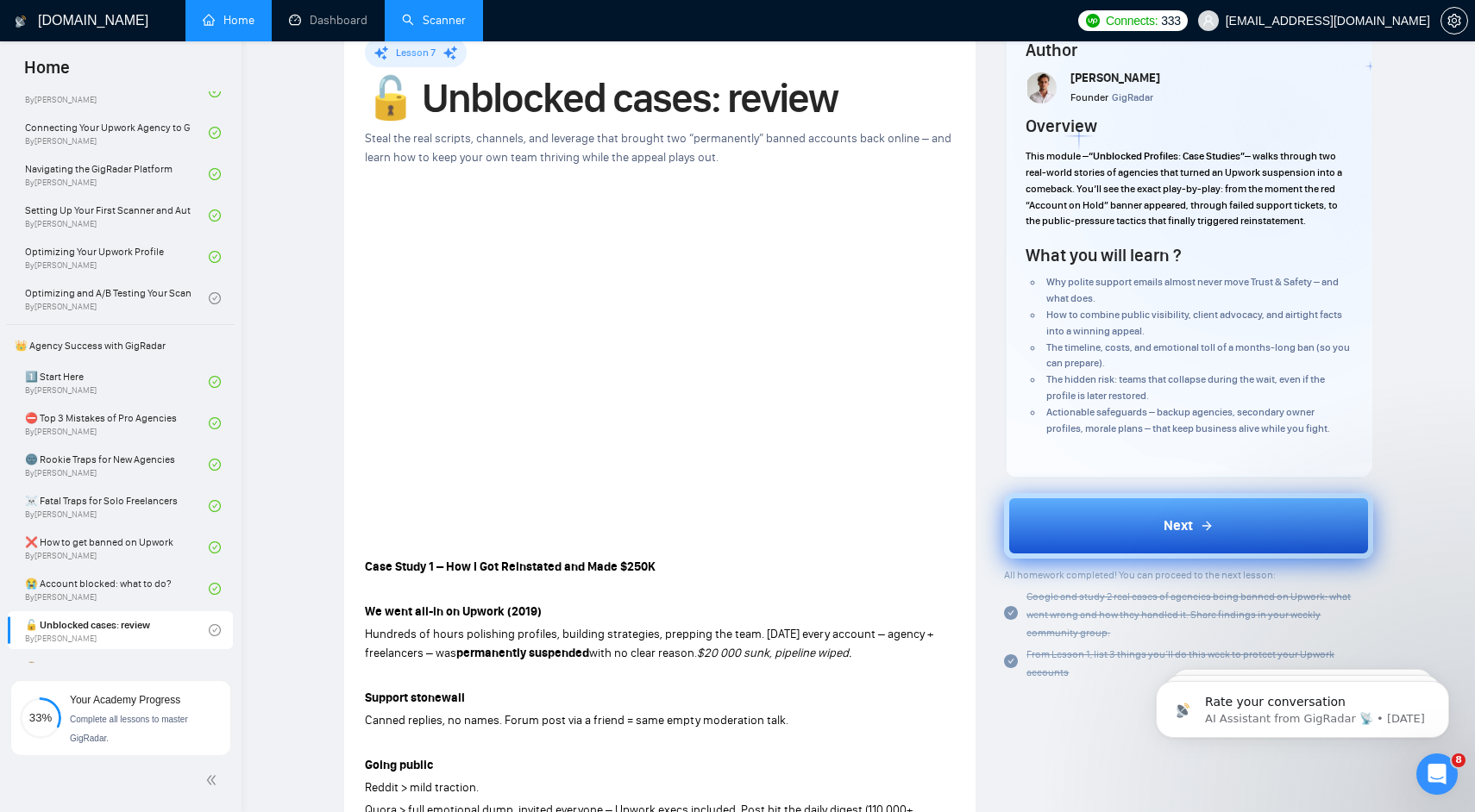
click at [1089, 527] on button "Next" at bounding box center [1187, 525] width 369 height 66
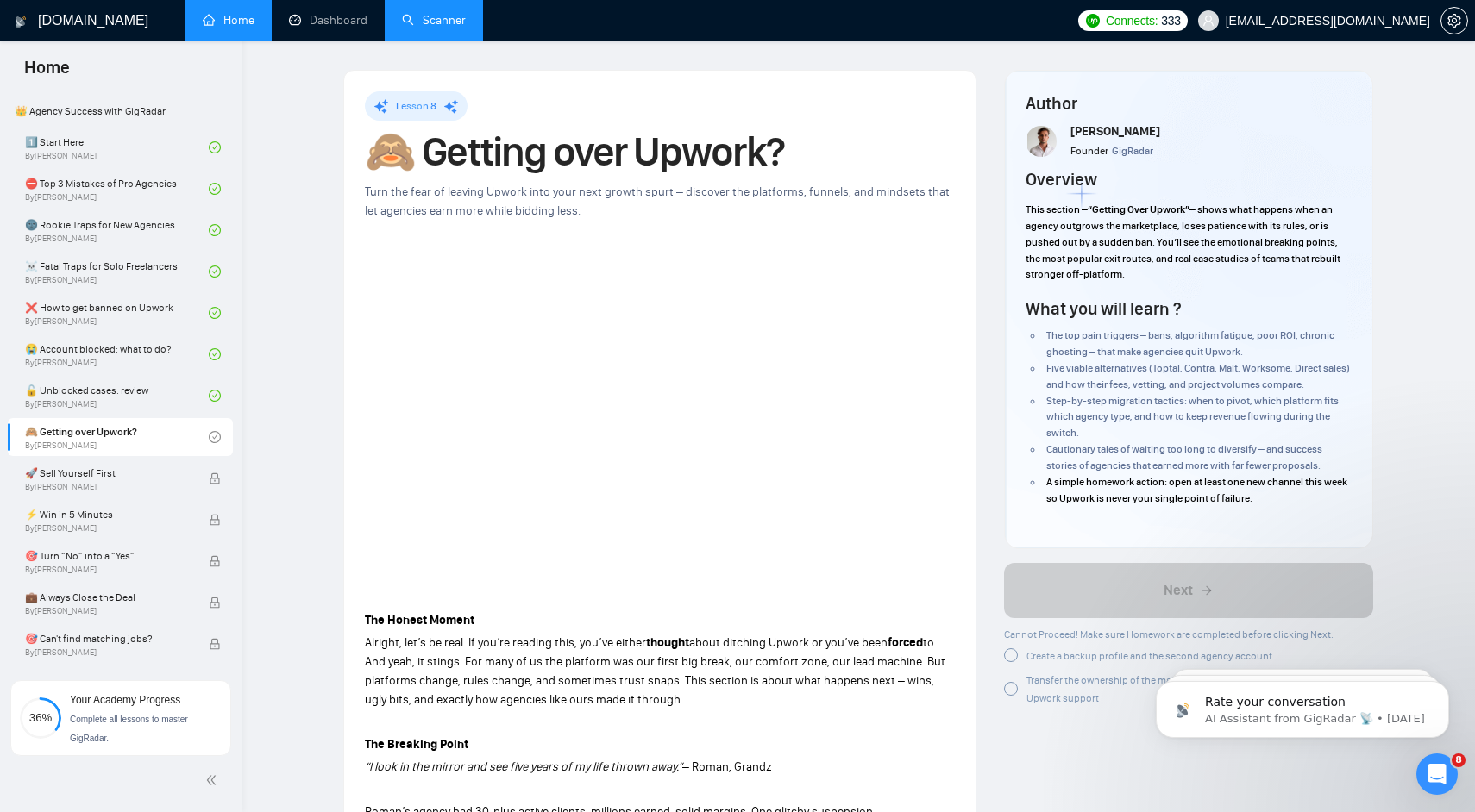
click at [1004, 660] on div at bounding box center [1010, 654] width 14 height 14
click at [1012, 687] on div at bounding box center [1010, 686] width 14 height 14
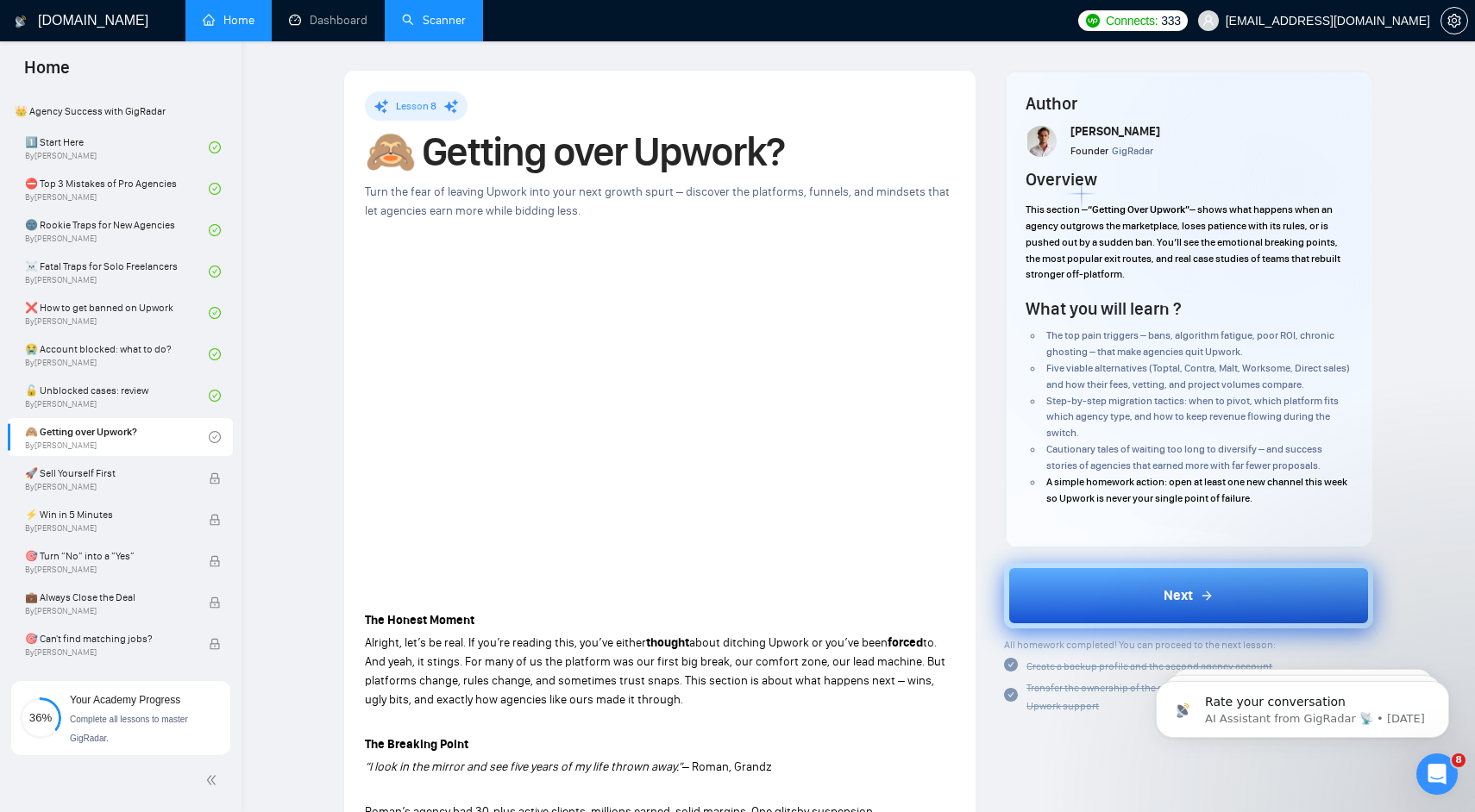
click at [1052, 606] on button "Next" at bounding box center [1187, 596] width 369 height 66
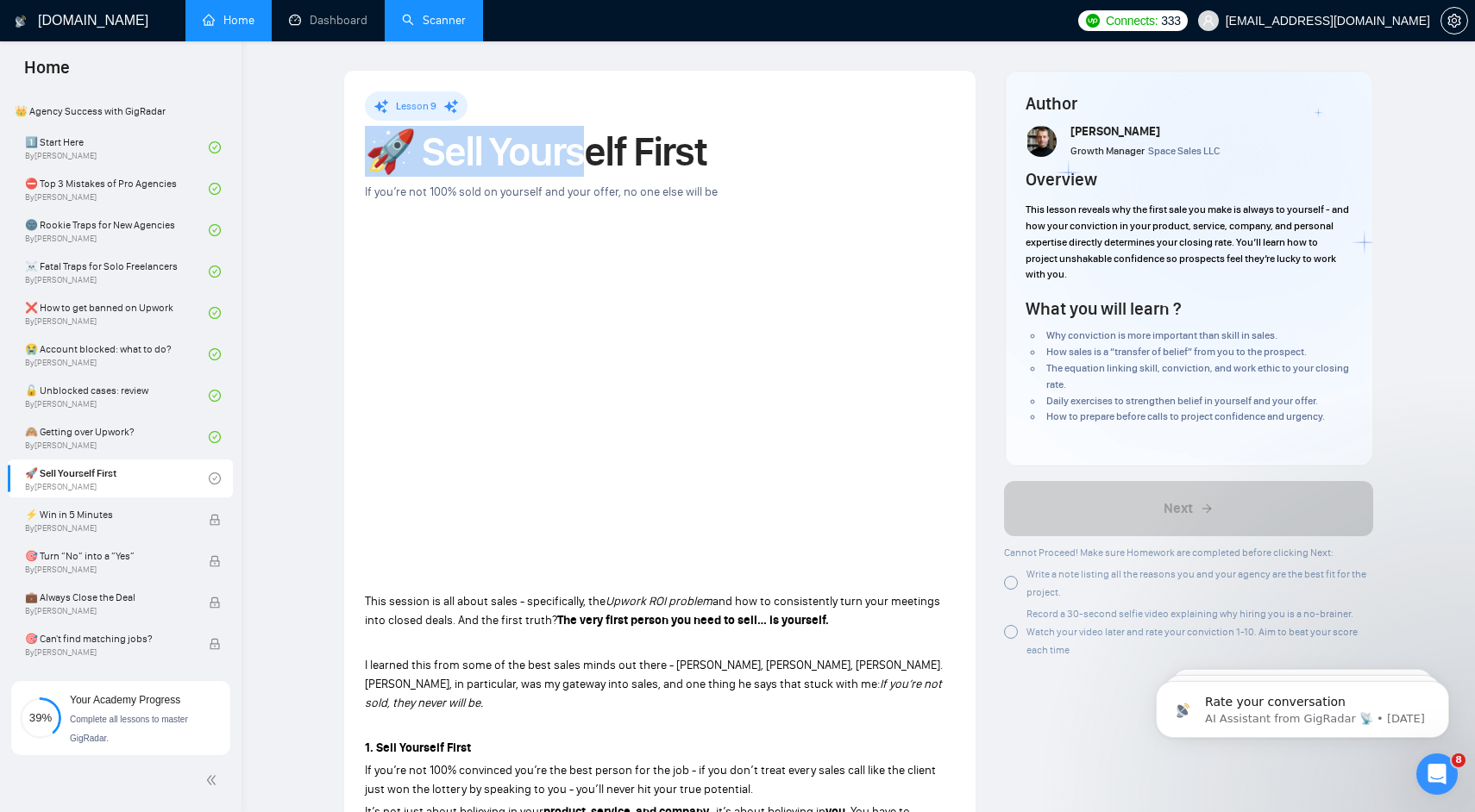
drag, startPoint x: 582, startPoint y: 157, endPoint x: 361, endPoint y: 155, distance: 221.0
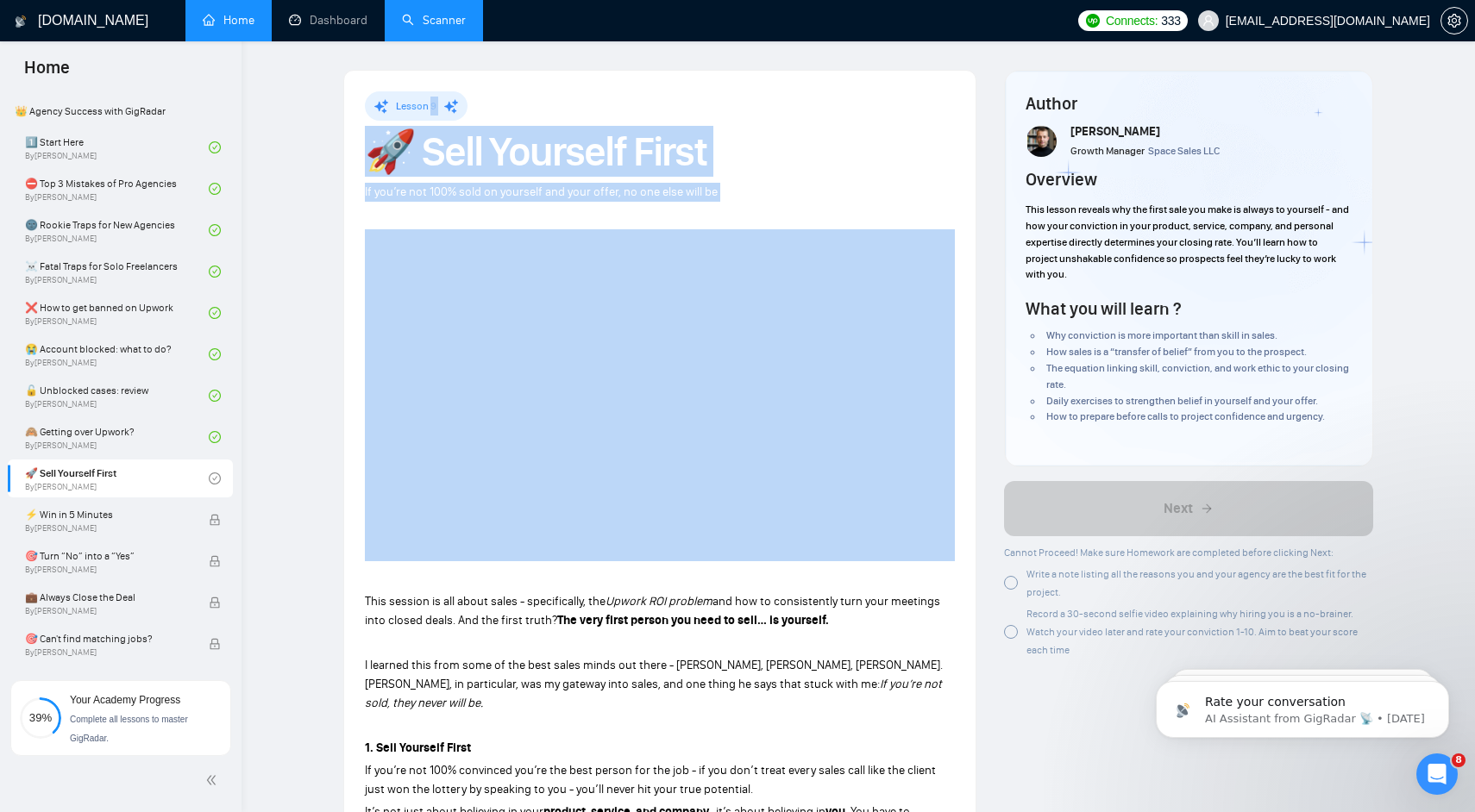
drag, startPoint x: 361, startPoint y: 155, endPoint x: 752, endPoint y: 194, distance: 392.9
click at [752, 194] on div "If you’re not 100% sold on yourself and your offer, no one else will be" at bounding box center [660, 192] width 590 height 19
drag, startPoint x: 752, startPoint y: 194, endPoint x: 376, endPoint y: 110, distance: 385.3
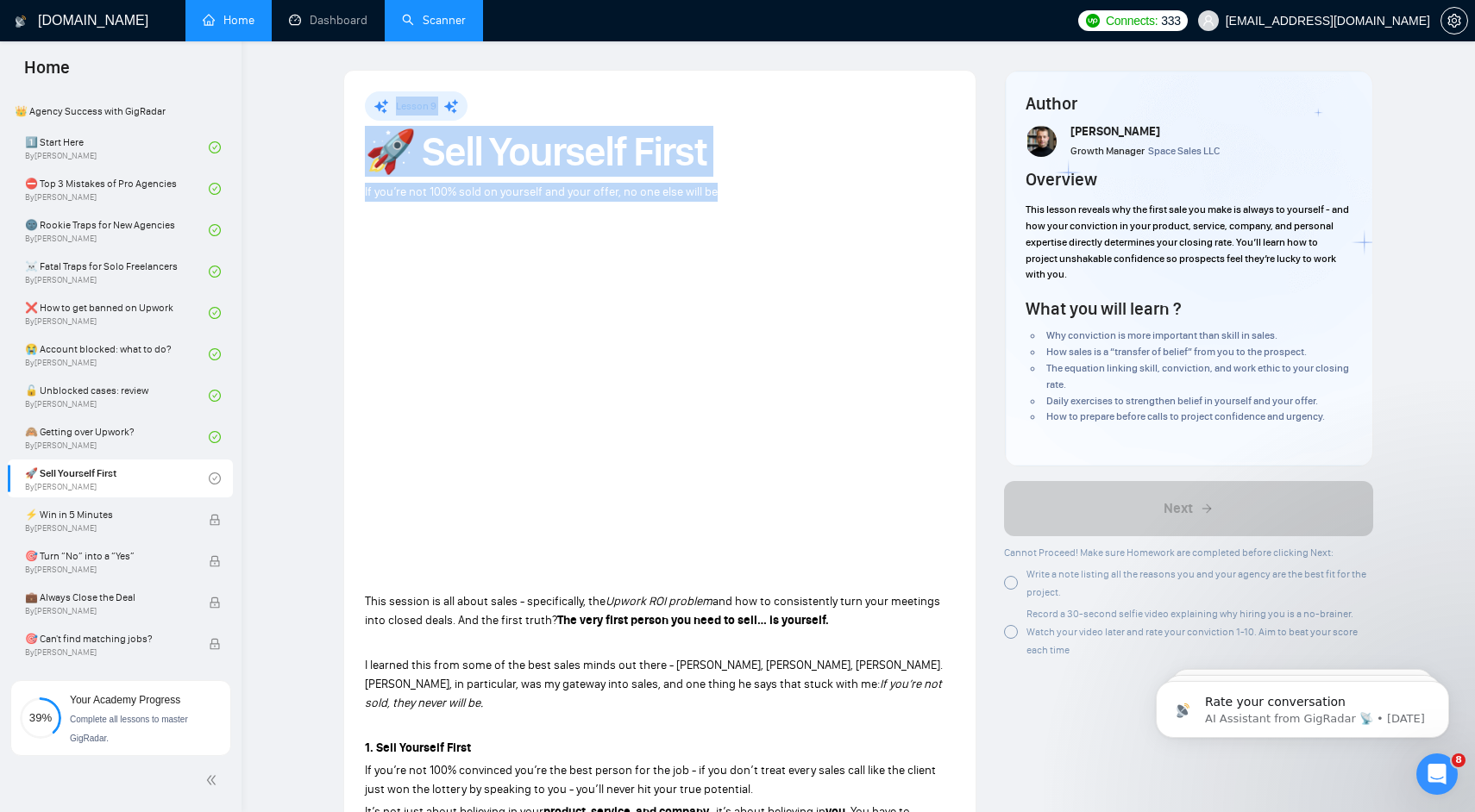
drag, startPoint x: 358, startPoint y: 110, endPoint x: 705, endPoint y: 185, distance: 355.0
click at [705, 185] on span "If you’re not 100% sold on yourself and your offer, no one else will be" at bounding box center [541, 192] width 353 height 14
drag, startPoint x: 705, startPoint y: 185, endPoint x: 336, endPoint y: 105, distance: 377.6
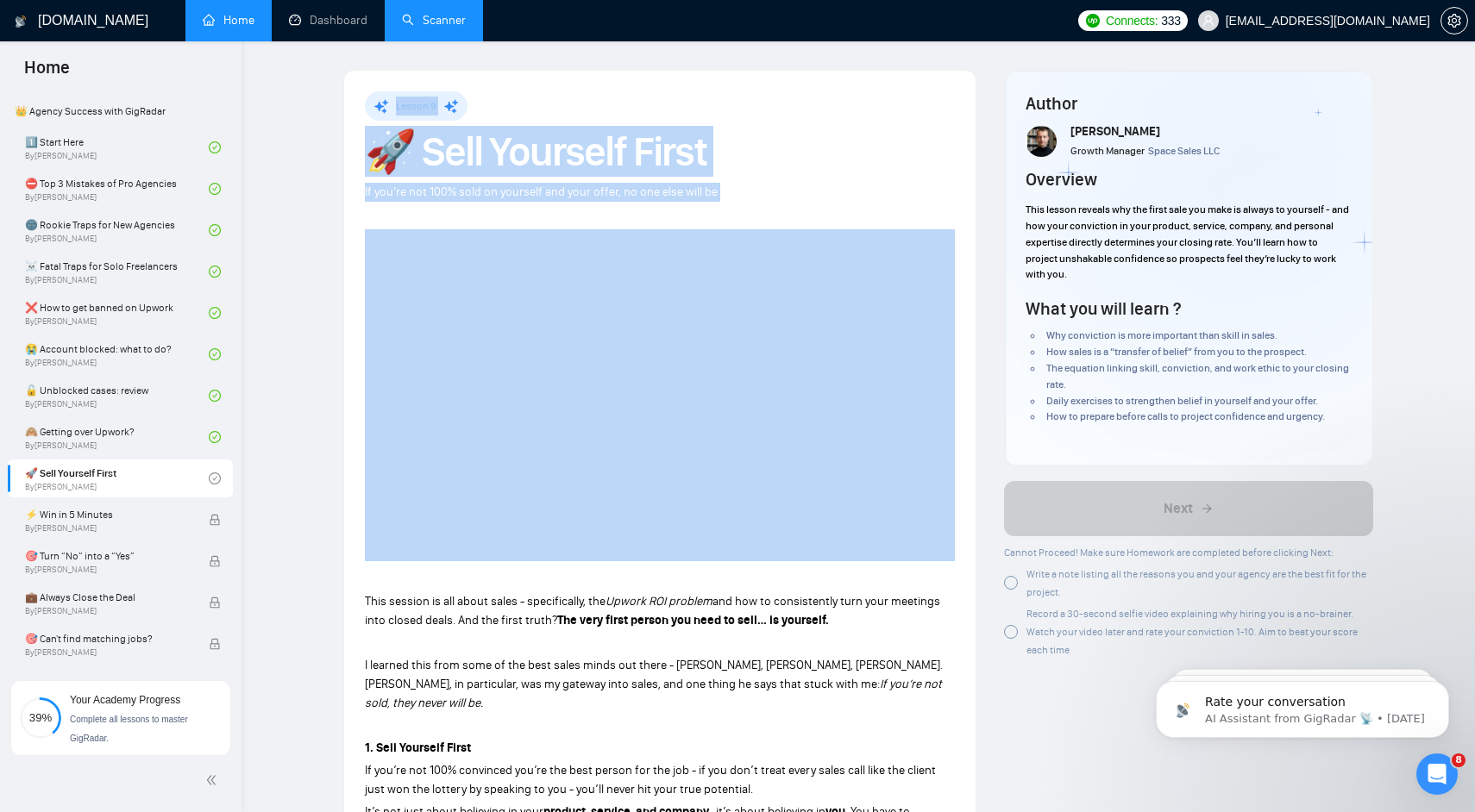
drag, startPoint x: 336, startPoint y: 105, endPoint x: 722, endPoint y: 188, distance: 394.8
click at [722, 188] on div "If you’re not 100% sold on yourself and your offer, no one else will be" at bounding box center [660, 192] width 590 height 19
drag, startPoint x: 722, startPoint y: 188, endPoint x: 311, endPoint y: 109, distance: 418.5
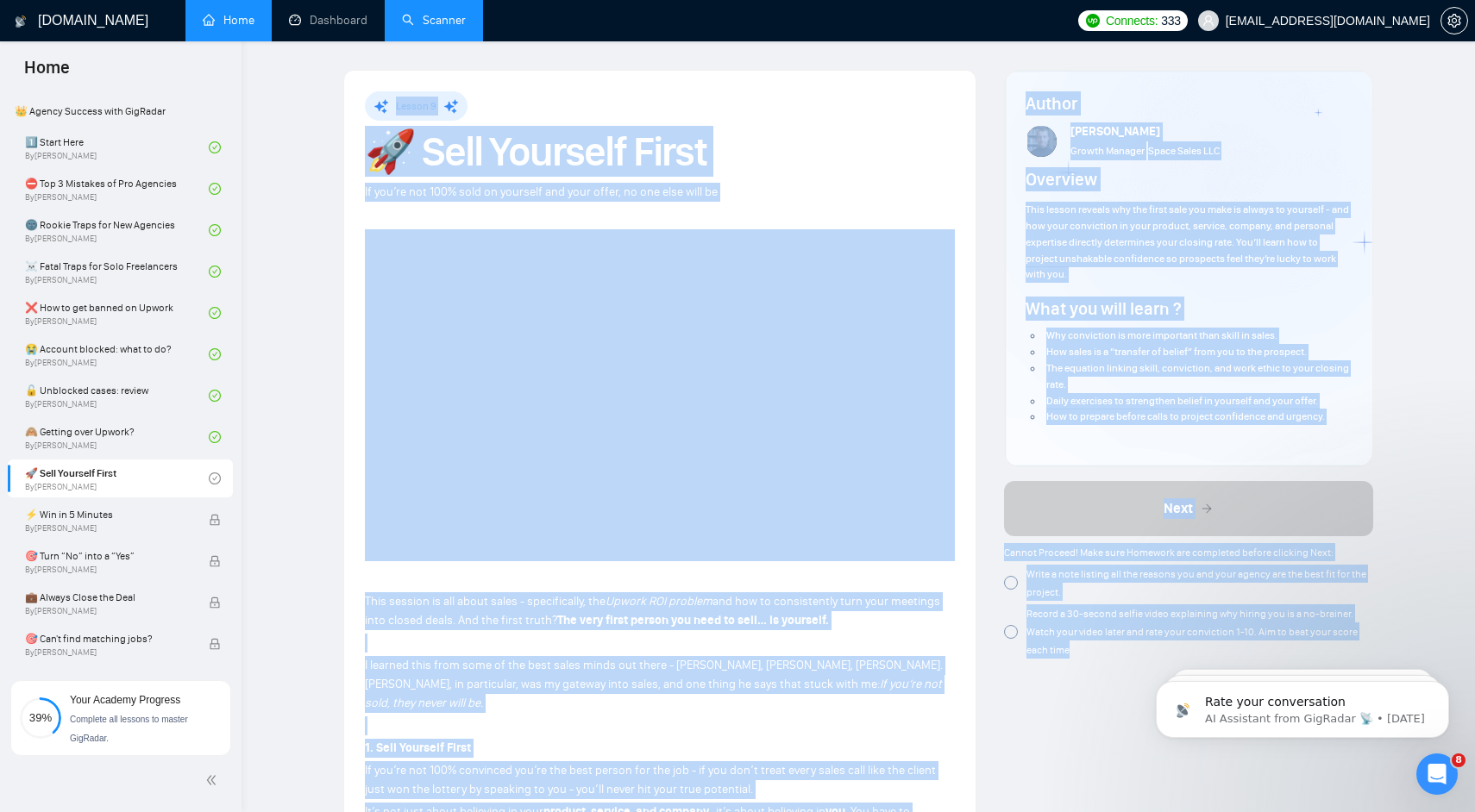
drag, startPoint x: 311, startPoint y: 109, endPoint x: 1141, endPoint y: 784, distance: 1069.8
drag, startPoint x: 1141, startPoint y: 784, endPoint x: 353, endPoint y: 115, distance: 1033.7
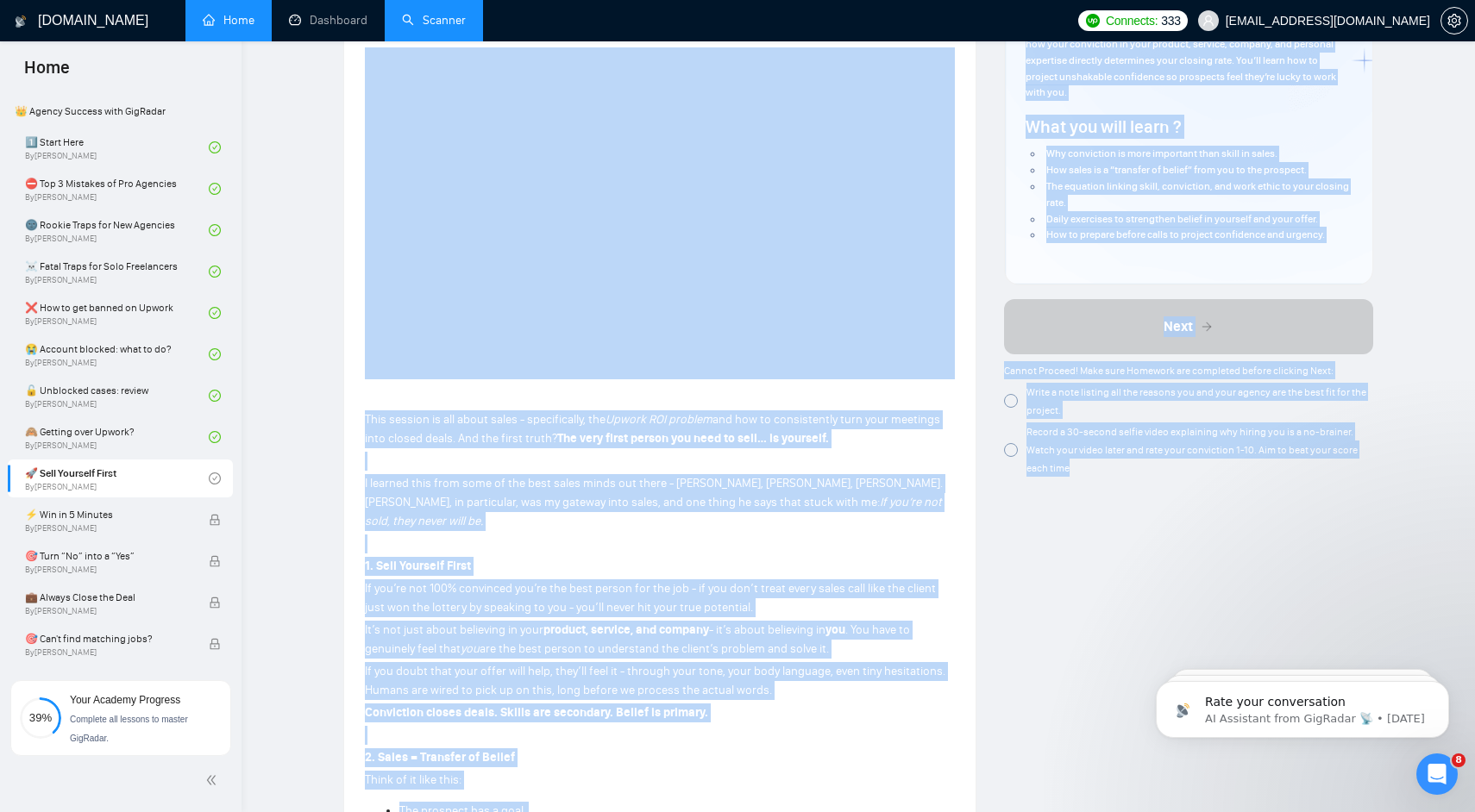
scroll to position [328, 0]
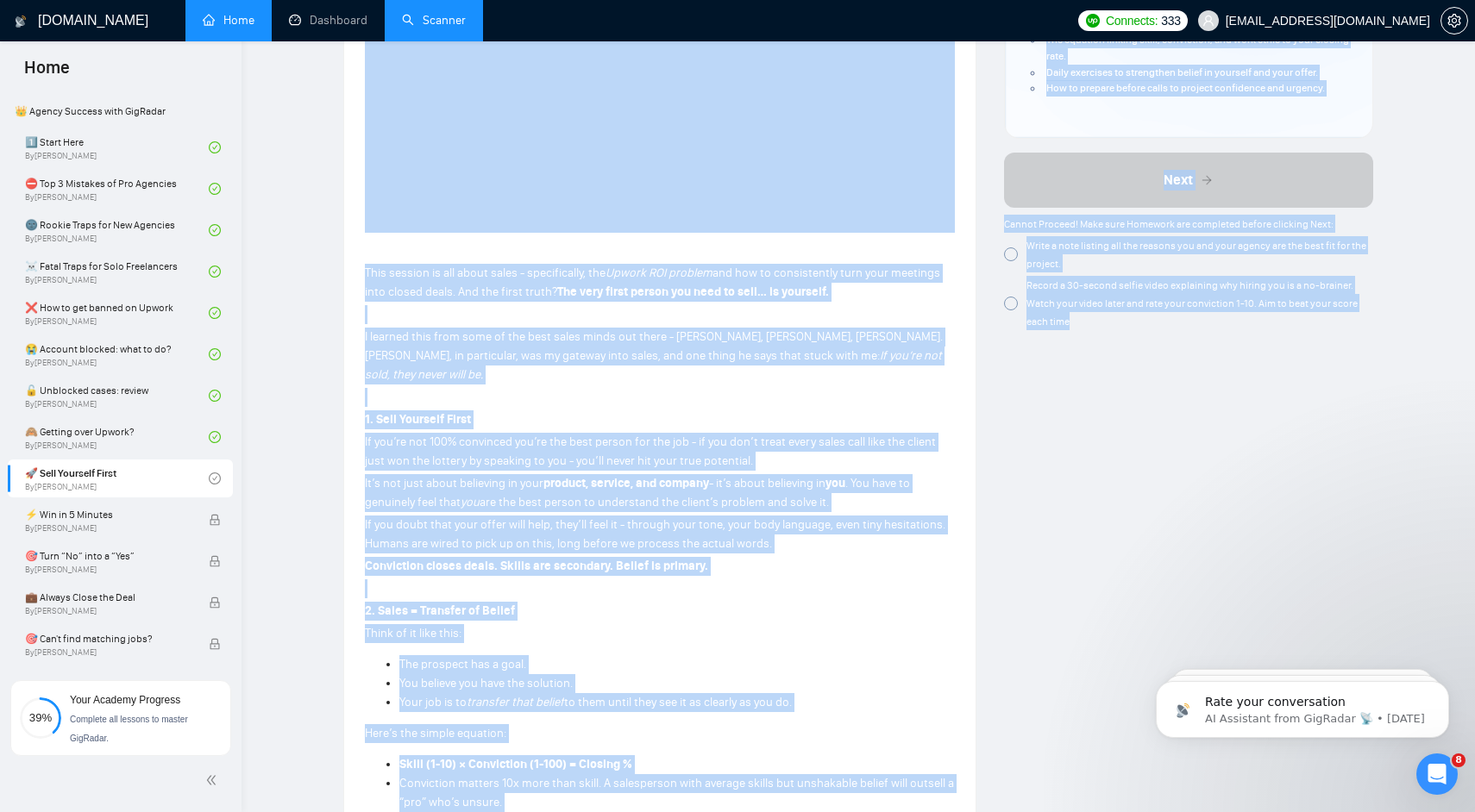
drag, startPoint x: 353, startPoint y: 115, endPoint x: 1181, endPoint y: 775, distance: 1058.9
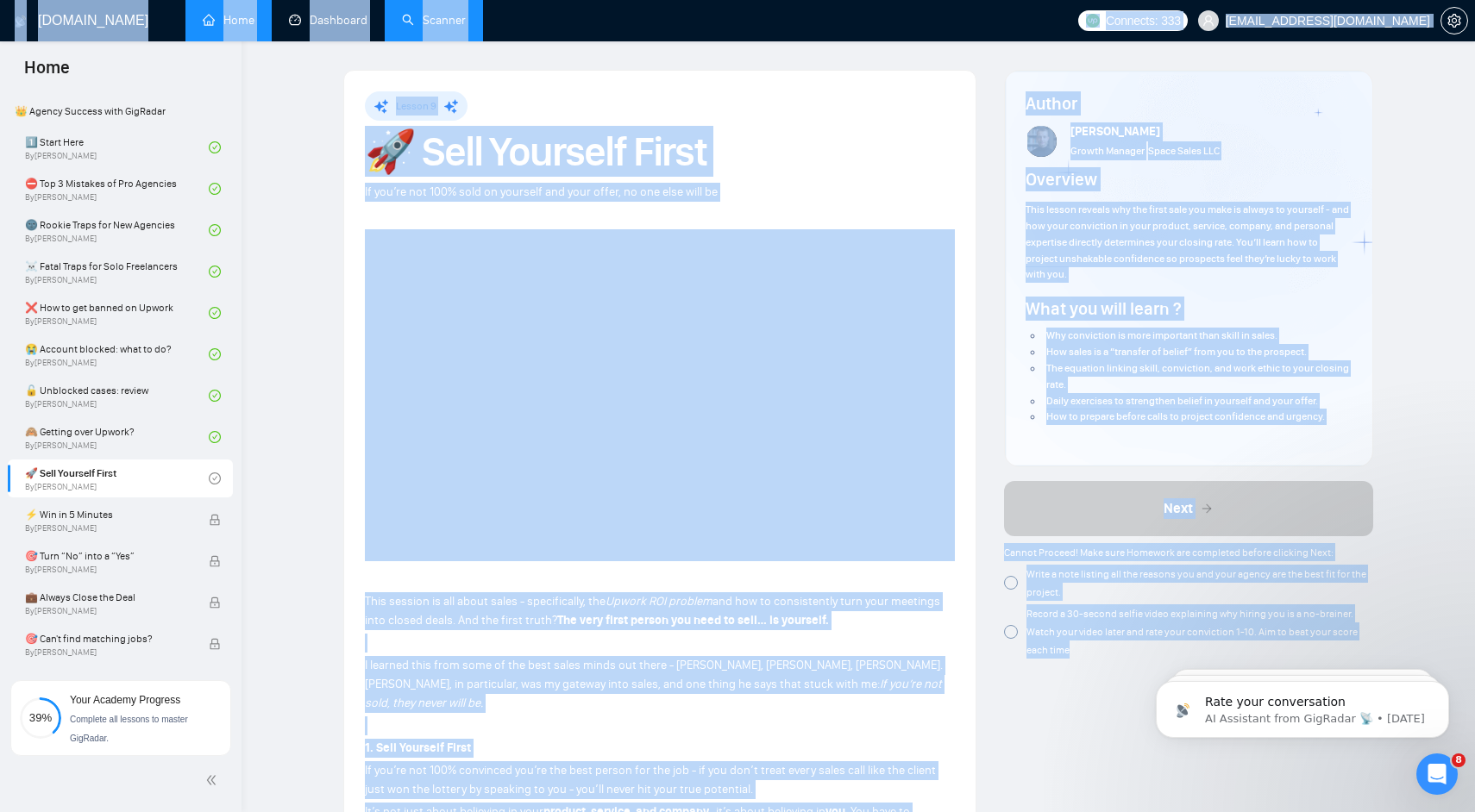
drag, startPoint x: 1120, startPoint y: 764, endPoint x: 423, endPoint y: -39, distance: 1063.3
click at [423, 0] on html "Home Getting Started Academy 🚀 GigRadar Quick Start Welcome to GigRadar By [PER…" at bounding box center [738, 406] width 1475 height 812
